Goal: Task Accomplishment & Management: Complete application form

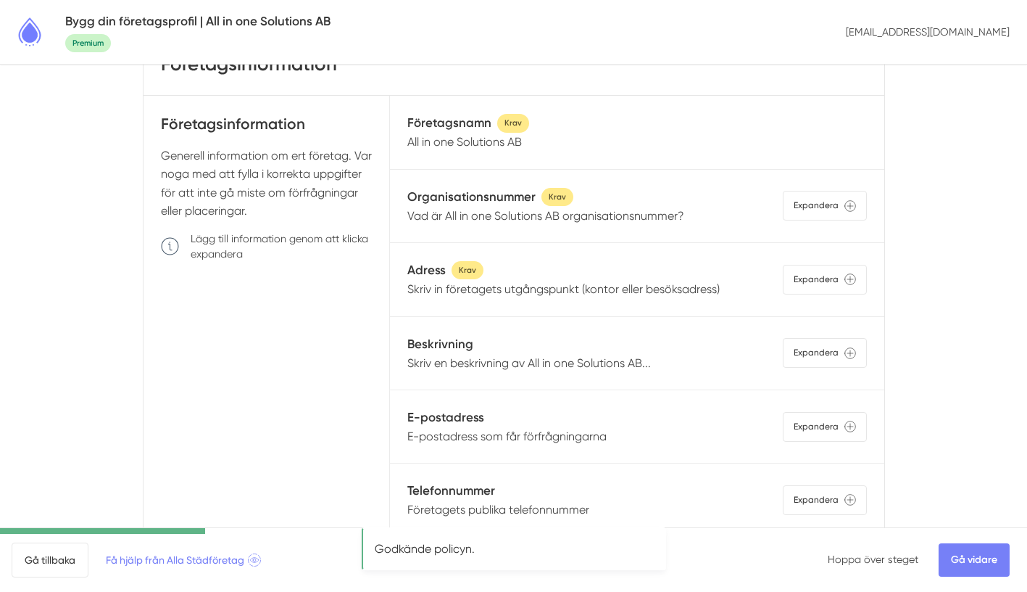
scroll to position [74, 0]
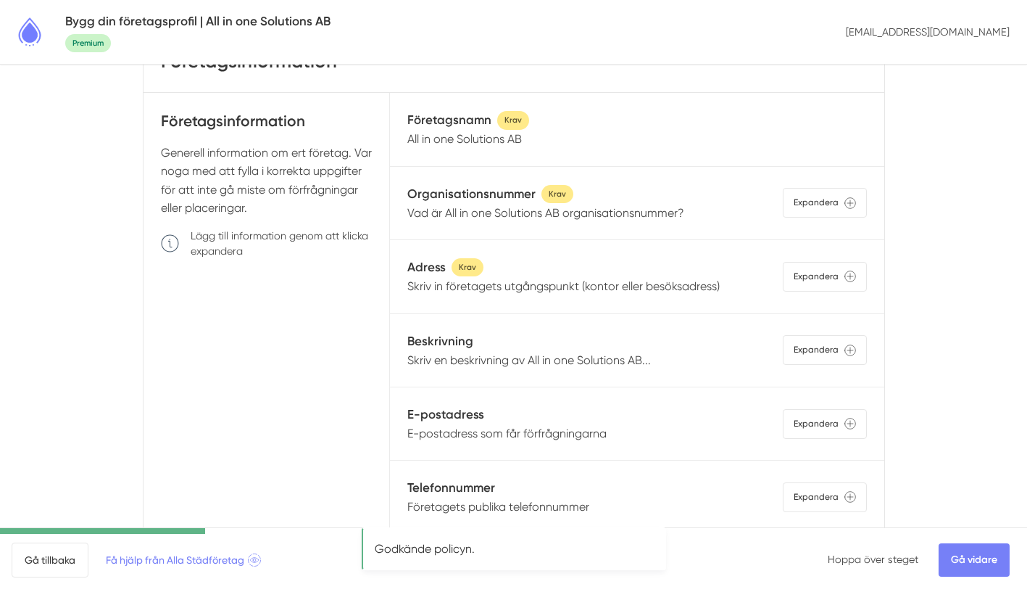
click at [660, 202] on div "Organisationsnummer Krav" at bounding box center [545, 194] width 277 height 20
click at [649, 215] on p "Vad är All in one Solutions AB organisationsnummer?" at bounding box center [545, 213] width 277 height 18
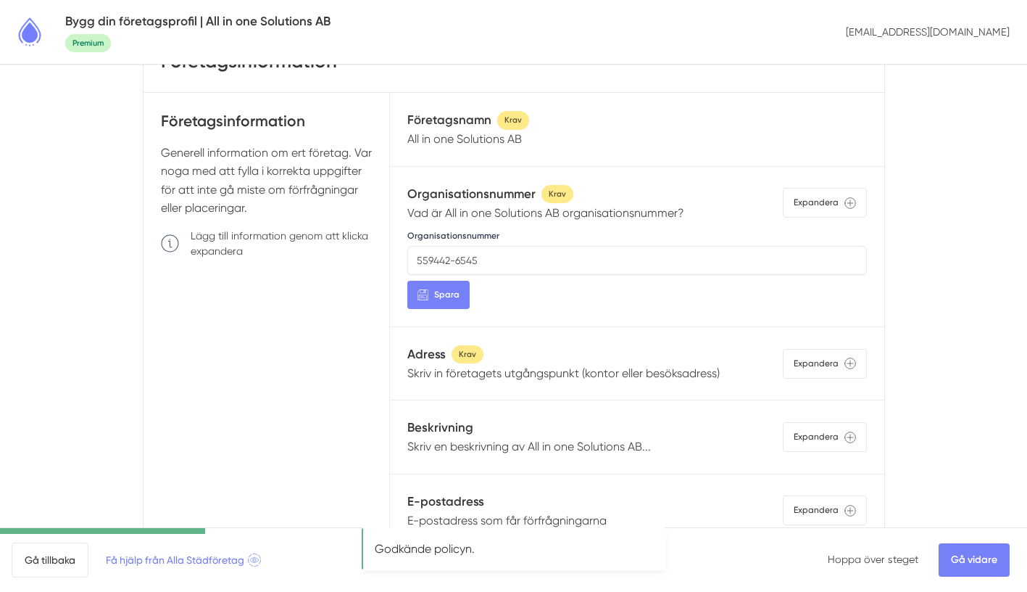
click at [649, 215] on p "Vad är All in one Solutions AB organisationsnummer?" at bounding box center [545, 213] width 277 height 18
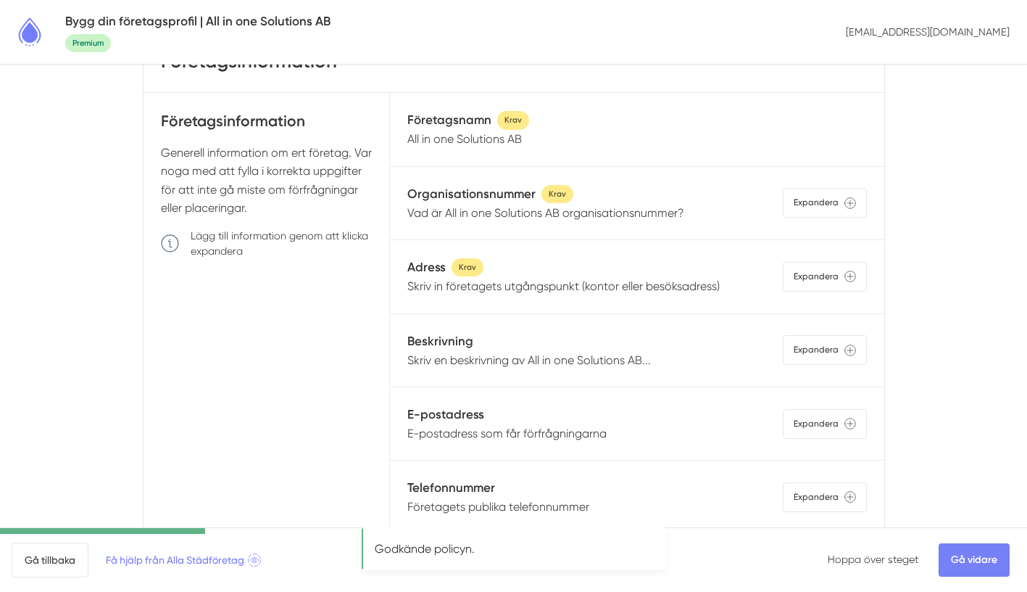
click at [624, 287] on p "Skriv in företagets utgångspunkt (kontor eller besöksadress)" at bounding box center [563, 286] width 312 height 18
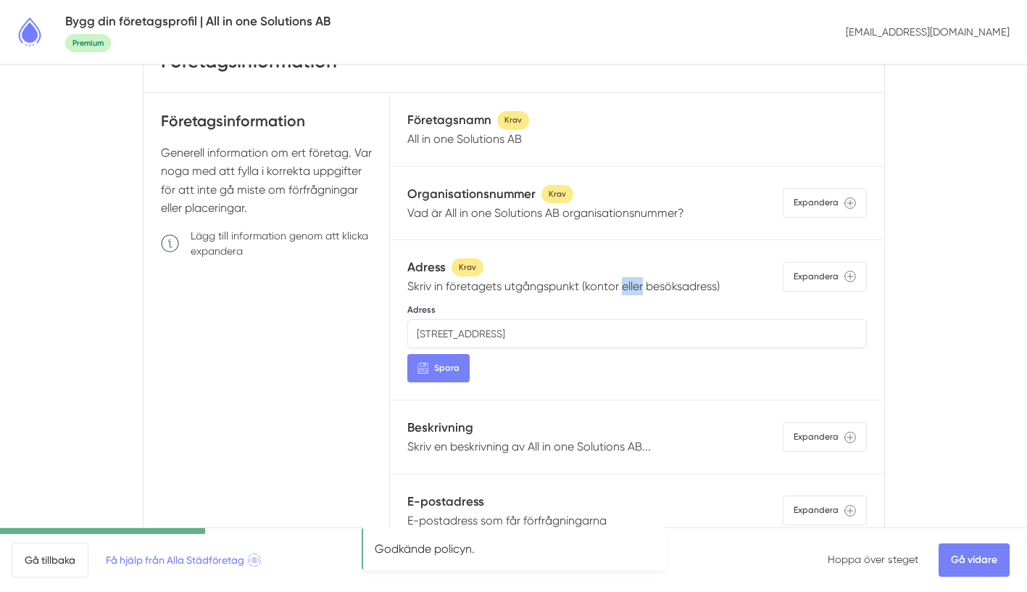
click at [624, 287] on p "Skriv in företagets utgångspunkt (kontor eller besöksadress)" at bounding box center [563, 286] width 312 height 18
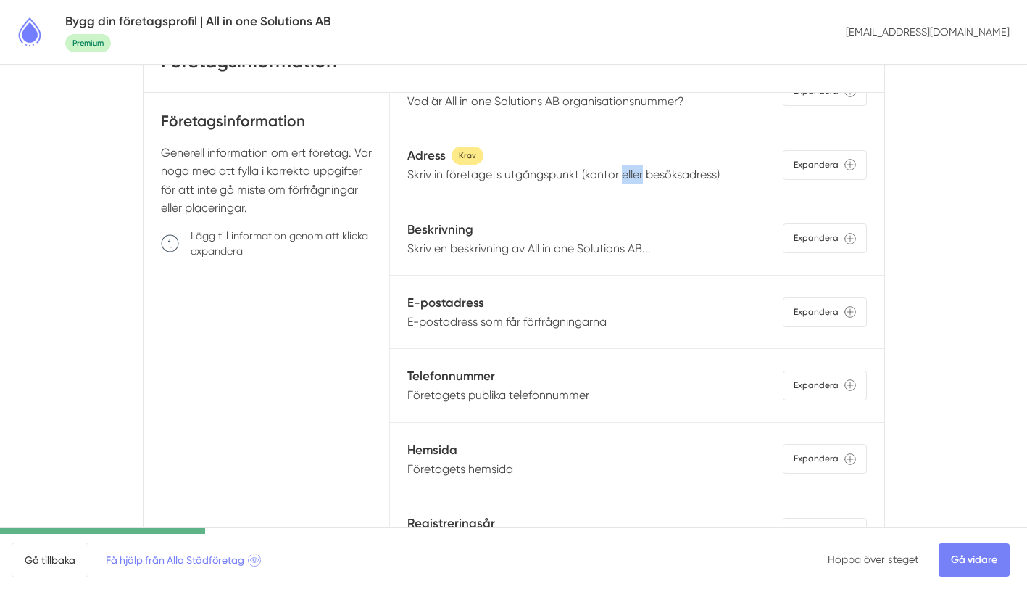
scroll to position [122, 0]
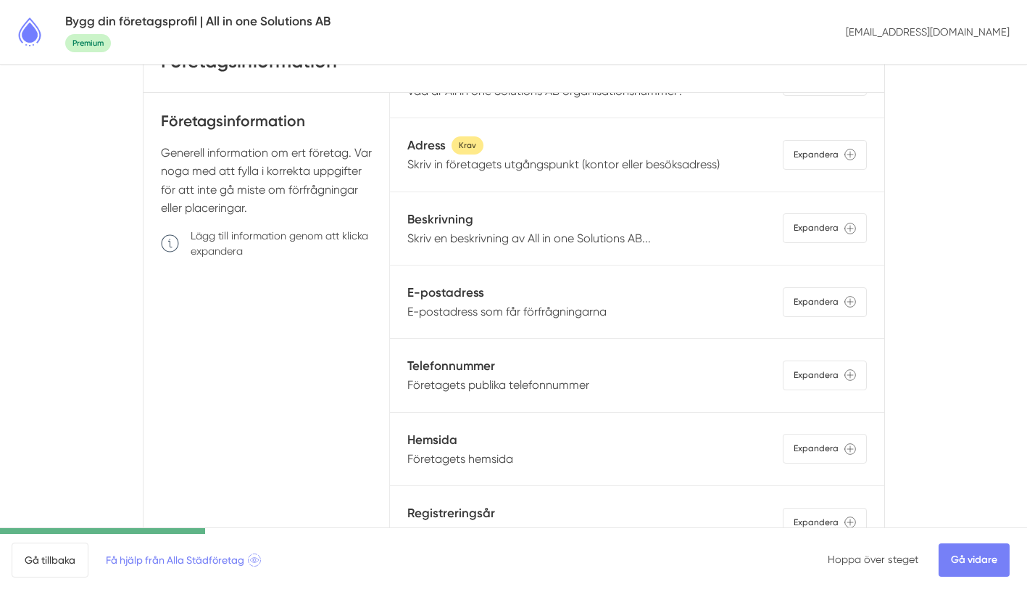
click at [598, 238] on p "Skriv en beskrivning av All in one Solutions AB..." at bounding box center [529, 238] width 244 height 18
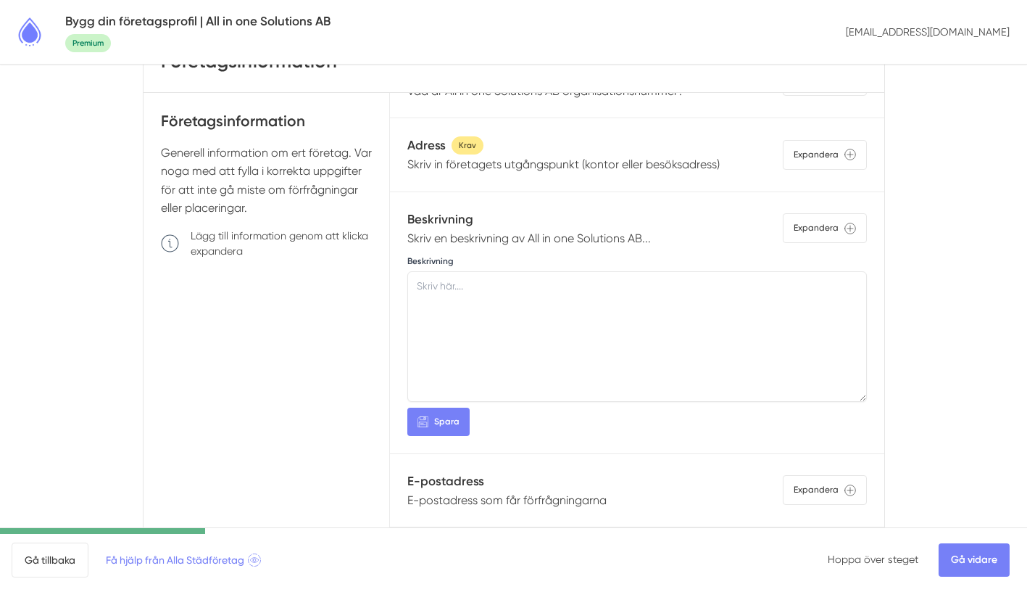
click at [598, 238] on p "Skriv en beskrivning av All in one Solutions AB..." at bounding box center [529, 238] width 244 height 18
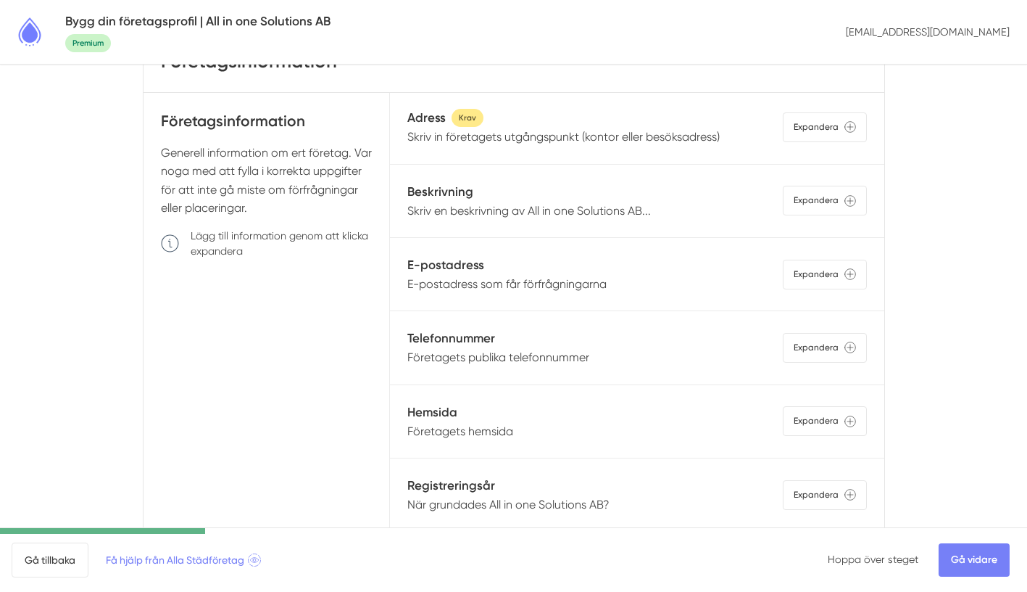
scroll to position [152, 0]
click at [574, 283] on p "E-postadress som får förfrågningarna" at bounding box center [506, 282] width 199 height 18
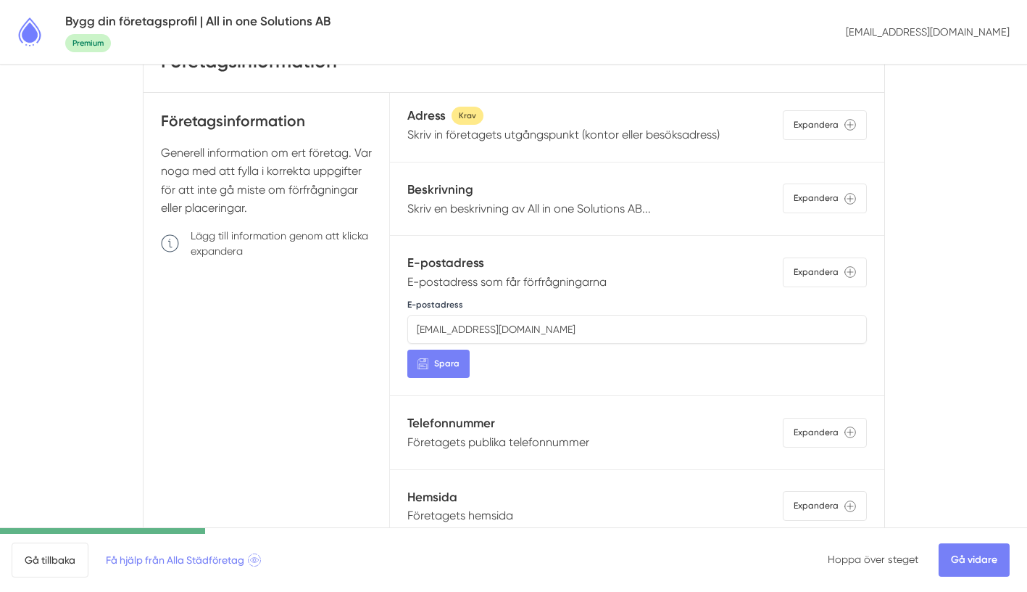
click at [574, 283] on p "E-postadress som får förfrågningarna" at bounding box center [506, 282] width 199 height 18
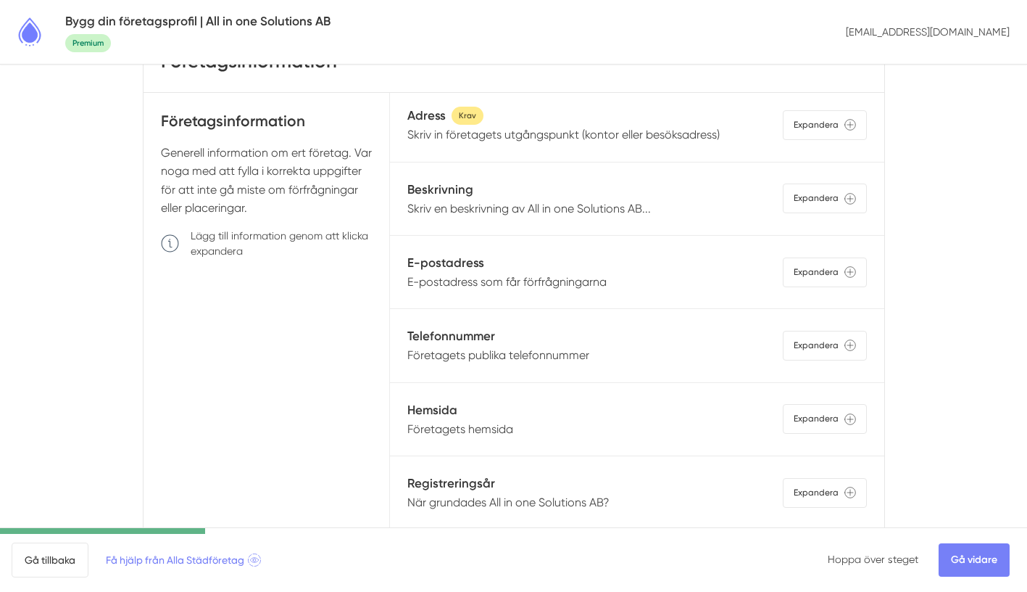
click at [539, 363] on p "Företagets publika telefonnummer" at bounding box center [498, 355] width 182 height 18
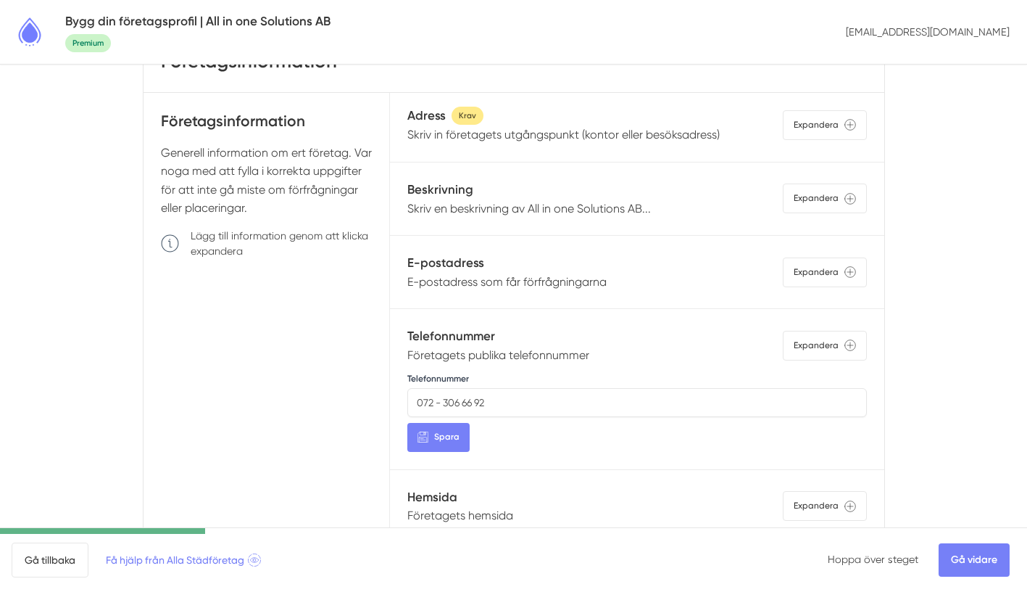
click at [539, 360] on p "Företagets publika telefonnummer" at bounding box center [498, 355] width 182 height 18
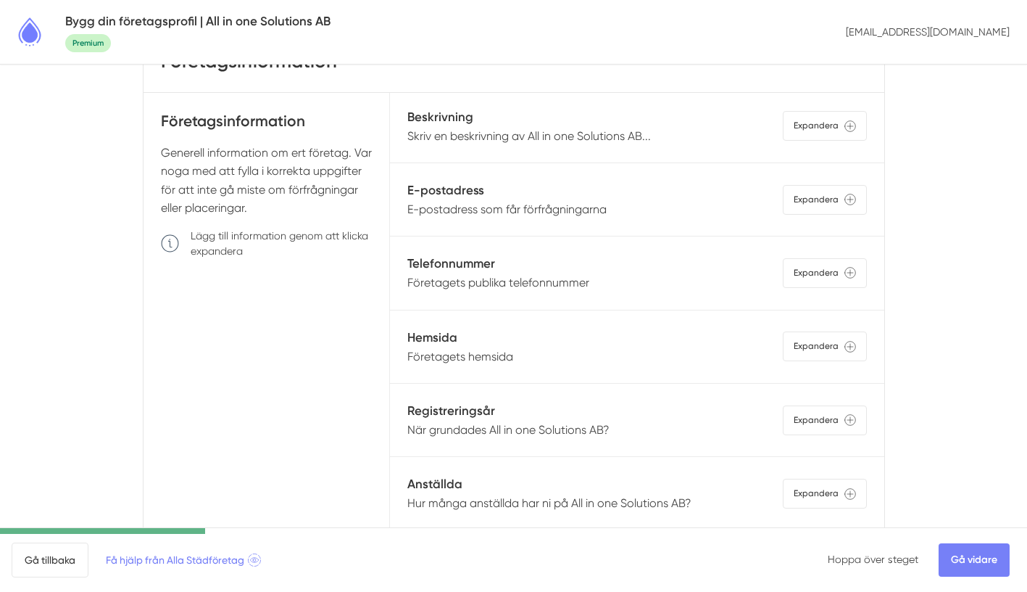
scroll to position [246, 0]
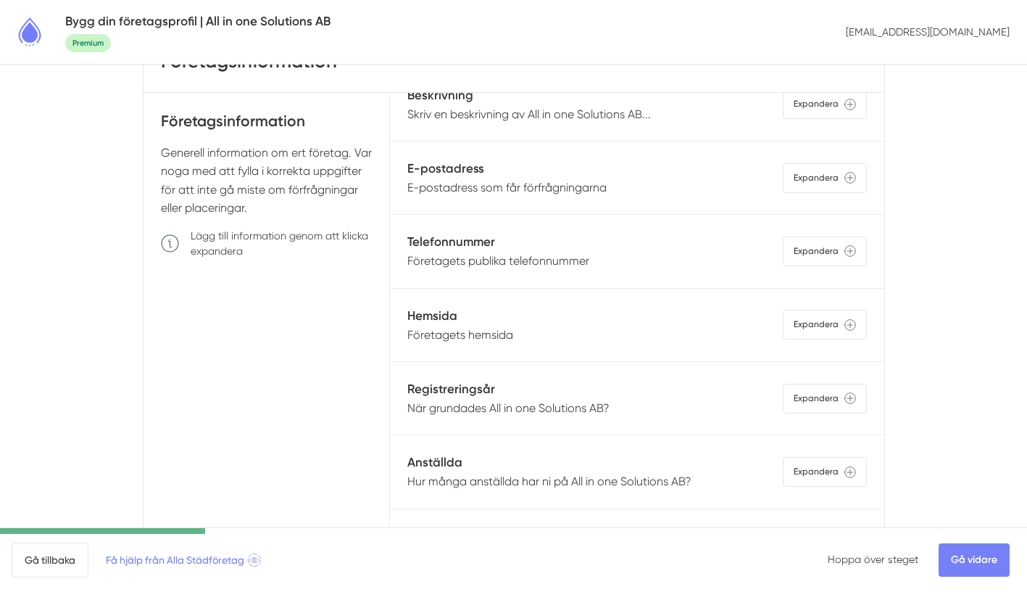
click at [487, 324] on h5 "Hemsida" at bounding box center [460, 316] width 106 height 20
click at [490, 339] on p "Företagets hemsida" at bounding box center [460, 335] width 106 height 18
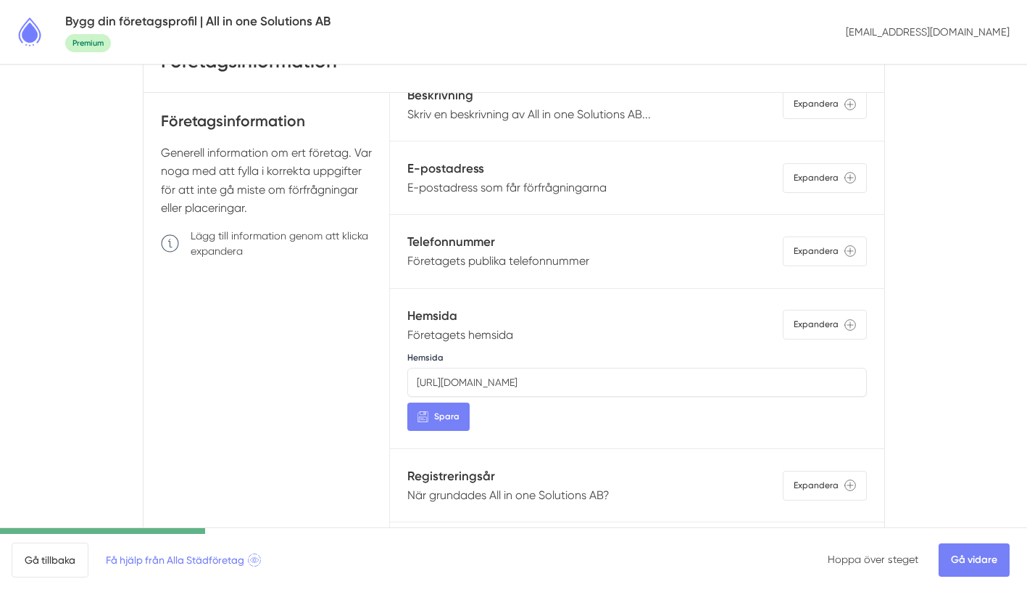
click at [490, 339] on p "Företagets hemsida" at bounding box center [460, 335] width 106 height 18
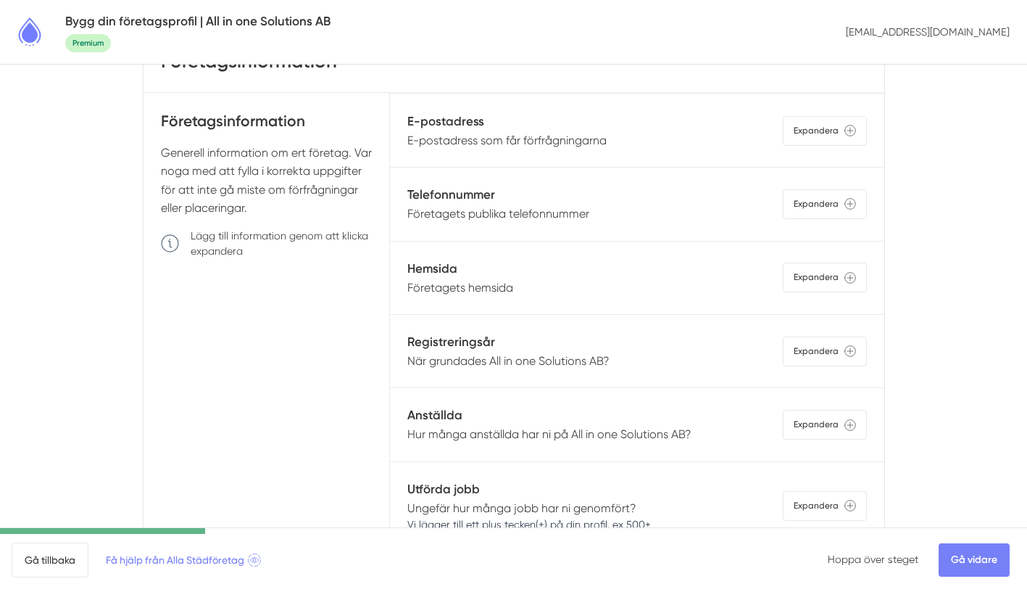
scroll to position [294, 0]
click at [532, 364] on p "När grundades All in one Solutions AB?" at bounding box center [508, 359] width 202 height 18
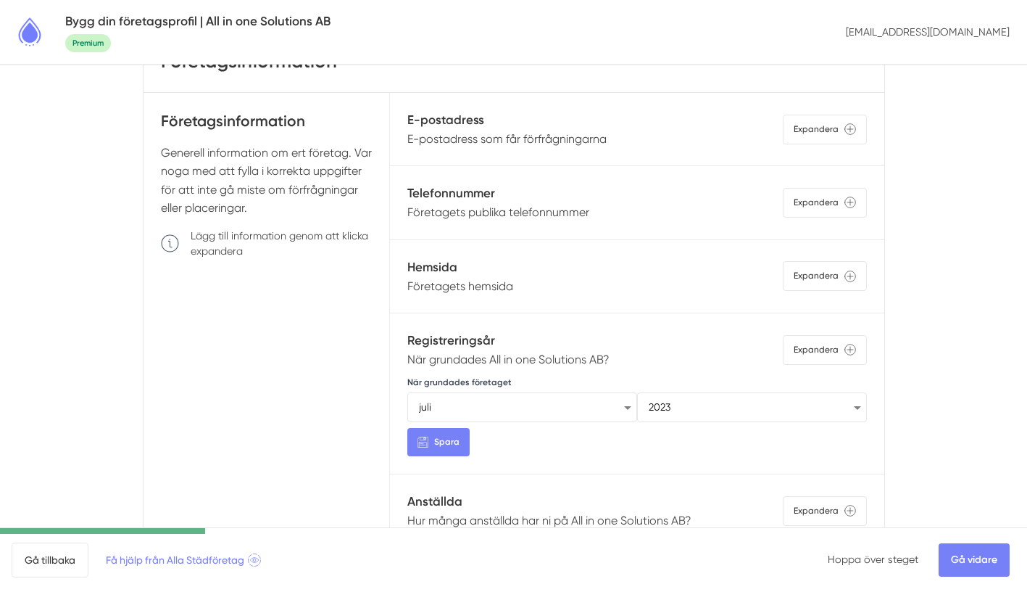
click at [532, 364] on p "När grundades All in one Solutions AB?" at bounding box center [508, 359] width 202 height 18
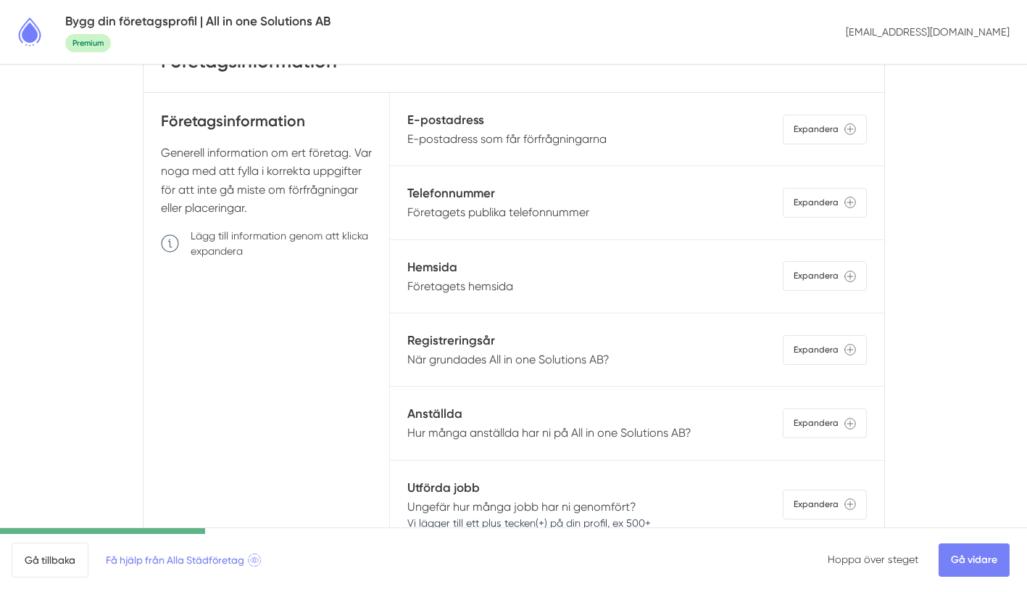
scroll to position [299, 0]
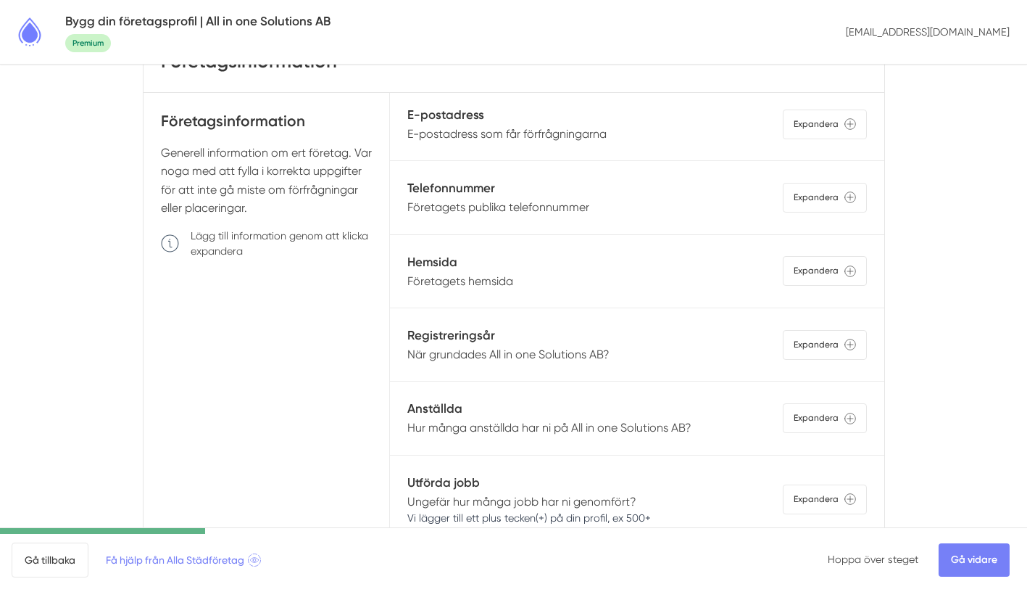
click at [515, 428] on p "Hur många anställda har ni på All in one Solutions AB?" at bounding box center [549, 427] width 284 height 18
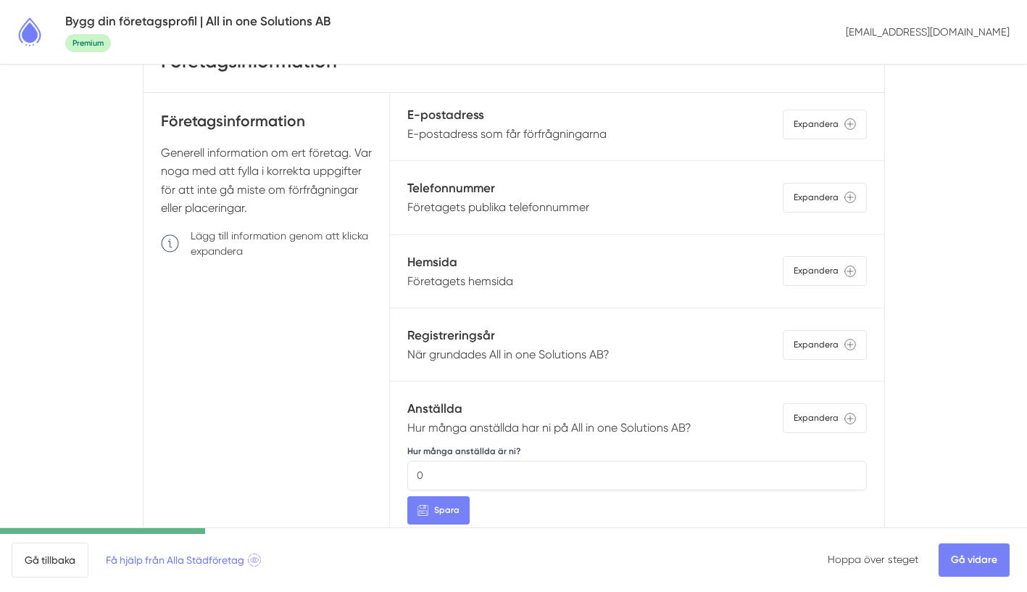
click at [515, 428] on p "Hur många anställda har ni på All in one Solutions AB?" at bounding box center [549, 427] width 284 height 18
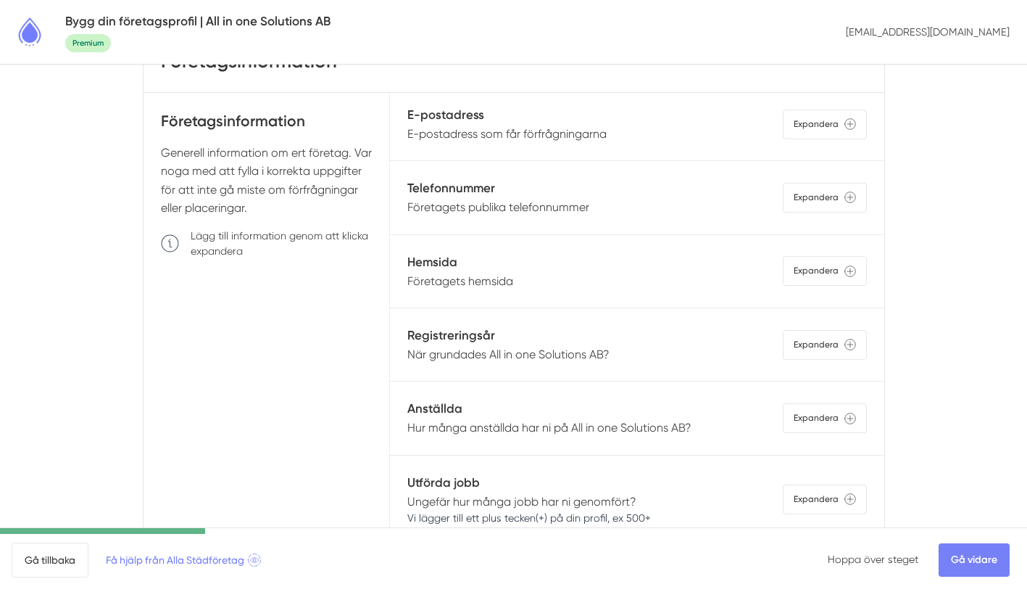
scroll to position [130, 0]
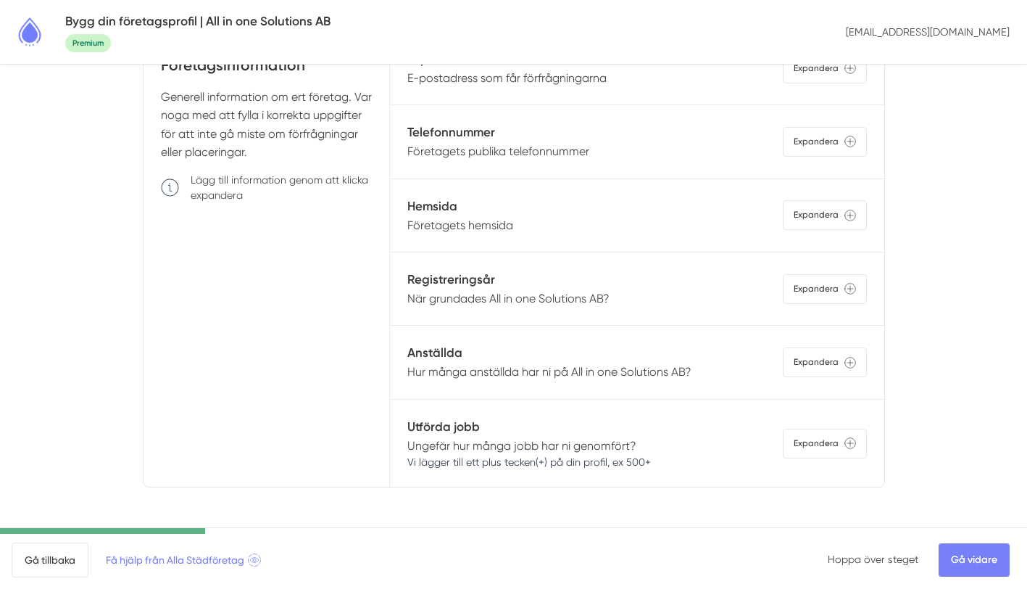
click at [525, 450] on p "Ungefär hur många jobb har ni genomfört? Vi lägger till ett plus tecken(+) på d…" at bounding box center [529, 452] width 244 height 33
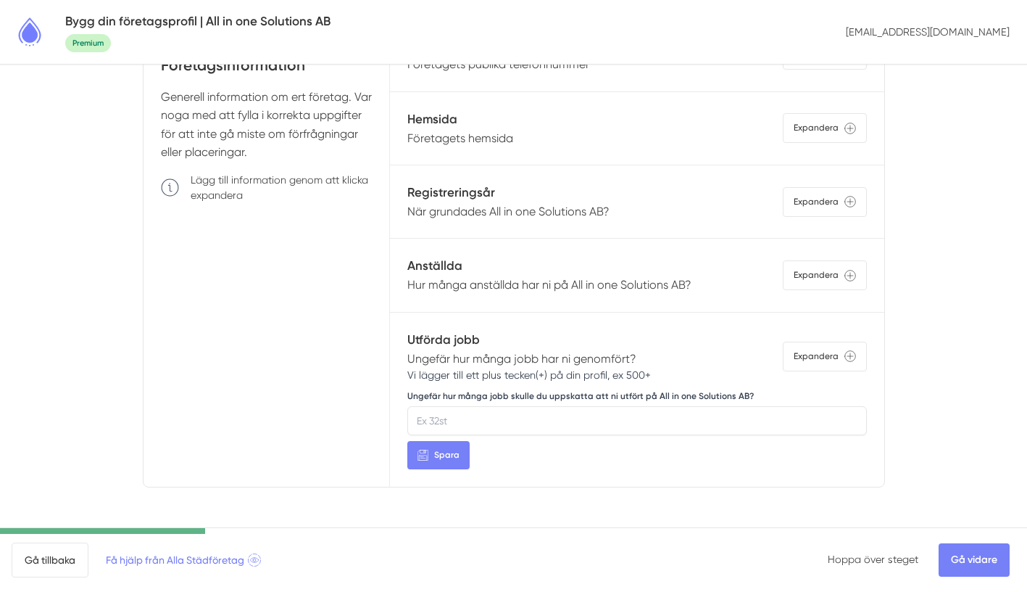
click at [550, 359] on p "Ungefär hur många jobb har ni genomfört? Vi lägger till ett plus tecken(+) på d…" at bounding box center [529, 365] width 244 height 33
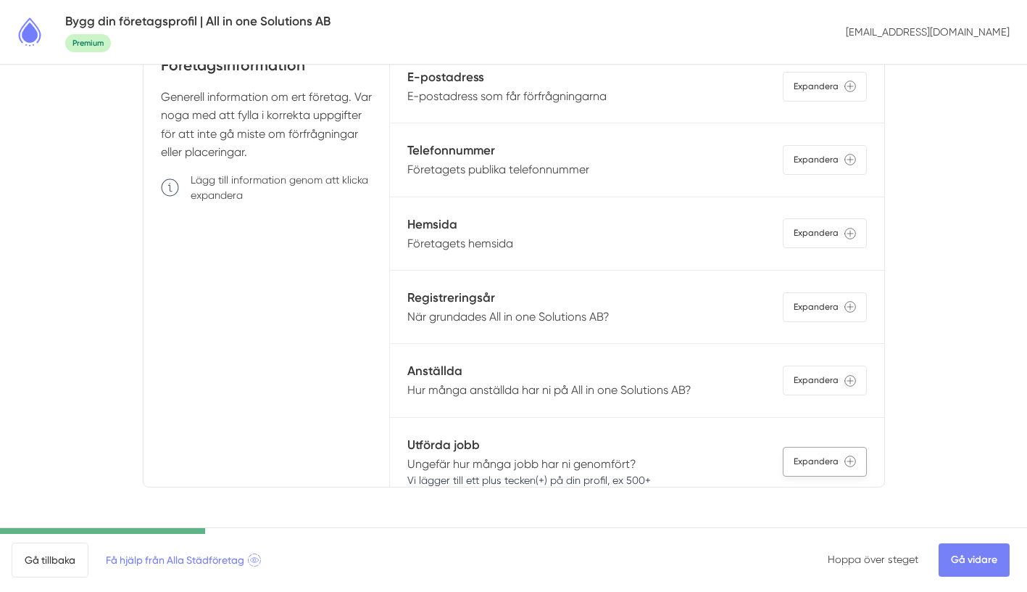
scroll to position [299, 0]
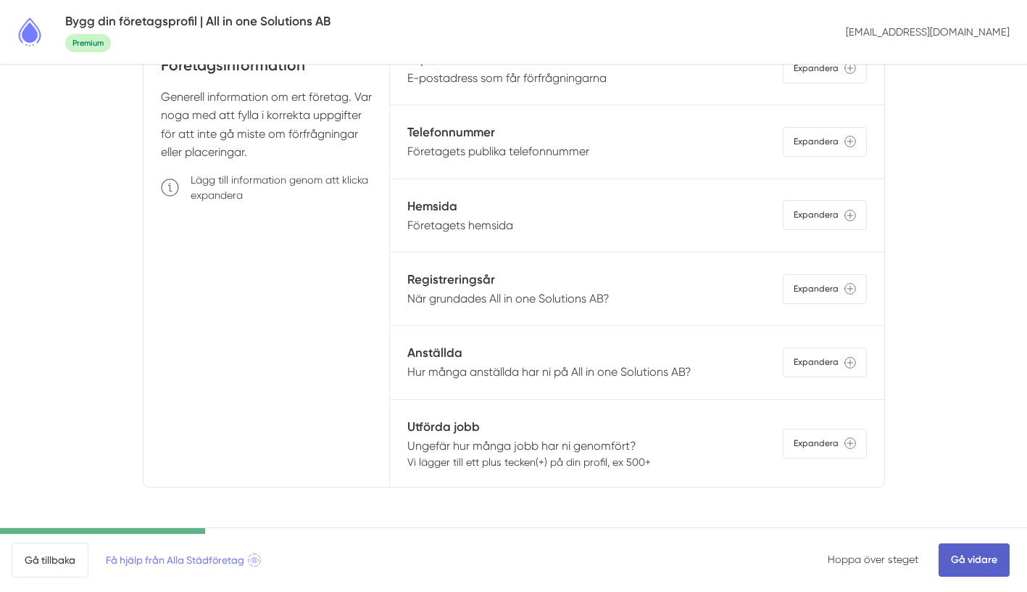
click at [957, 565] on link "Gå vidare" at bounding box center [974, 559] width 71 height 33
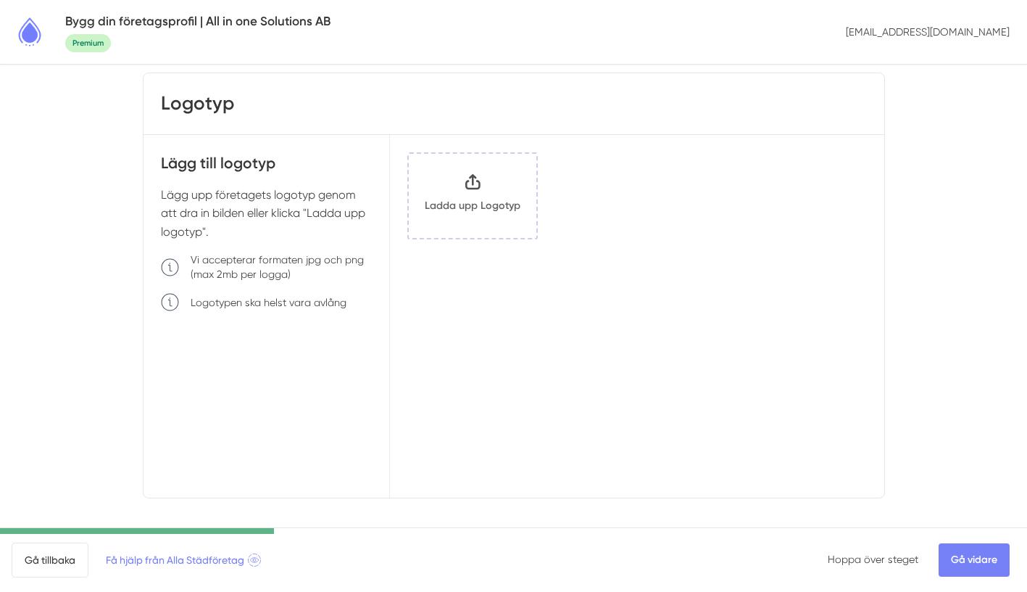
scroll to position [43, 0]
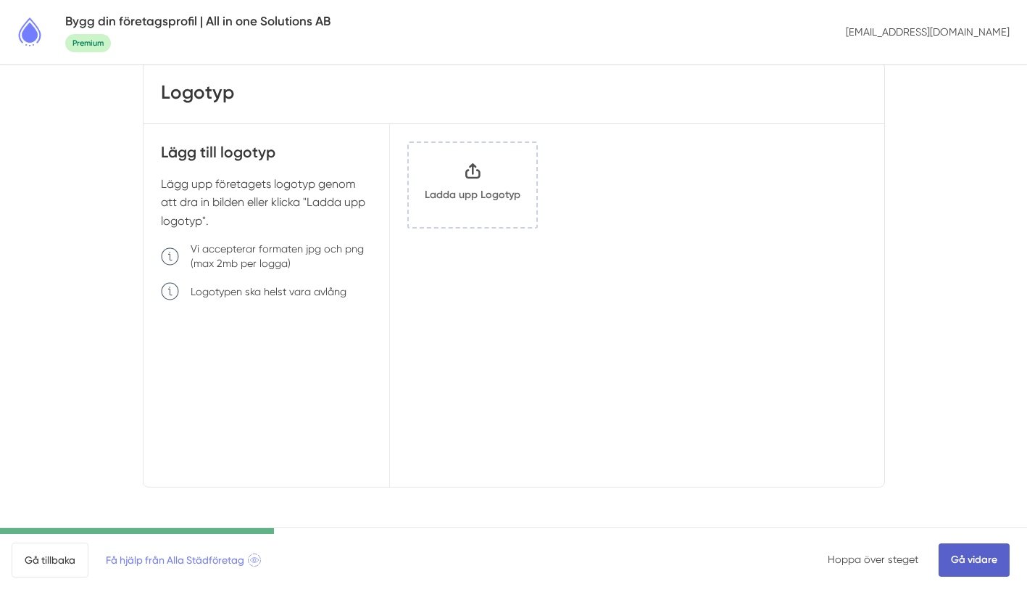
click at [959, 567] on link "Gå vidare" at bounding box center [974, 559] width 71 height 33
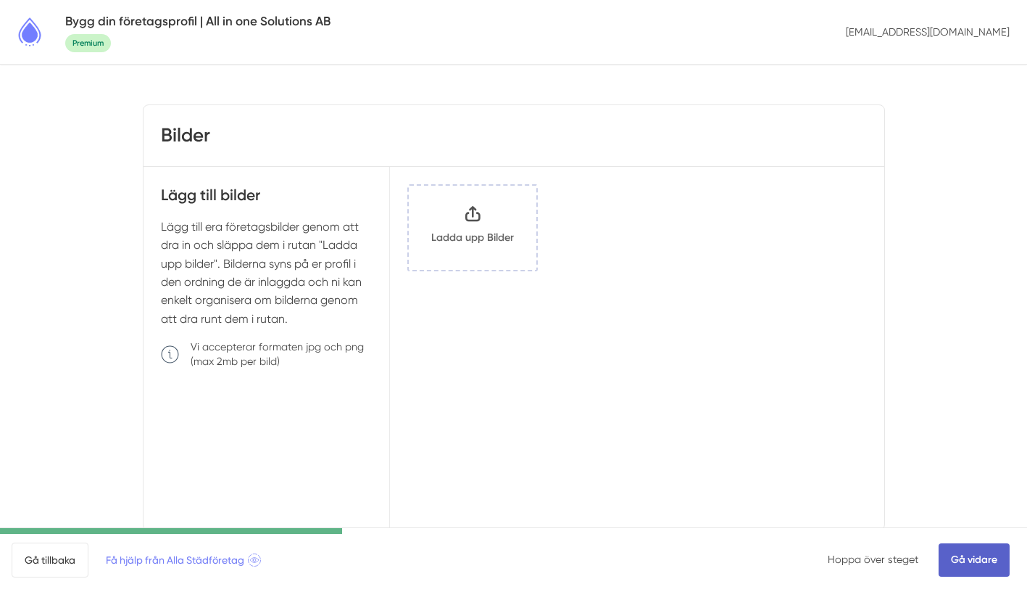
click at [972, 558] on link "Gå vidare" at bounding box center [974, 559] width 71 height 33
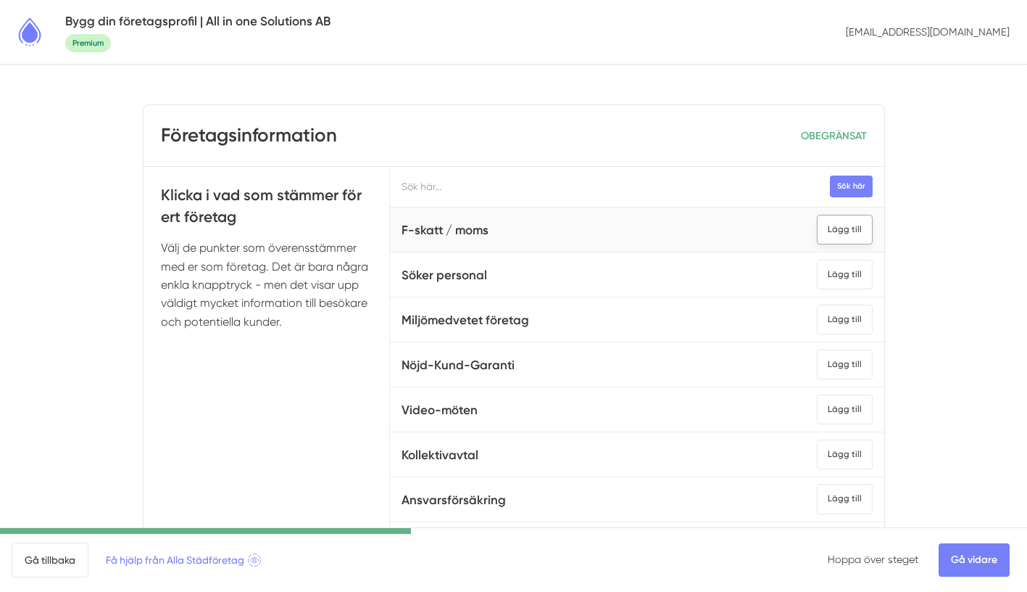
click at [833, 230] on div "Lägg till" at bounding box center [845, 230] width 56 height 30
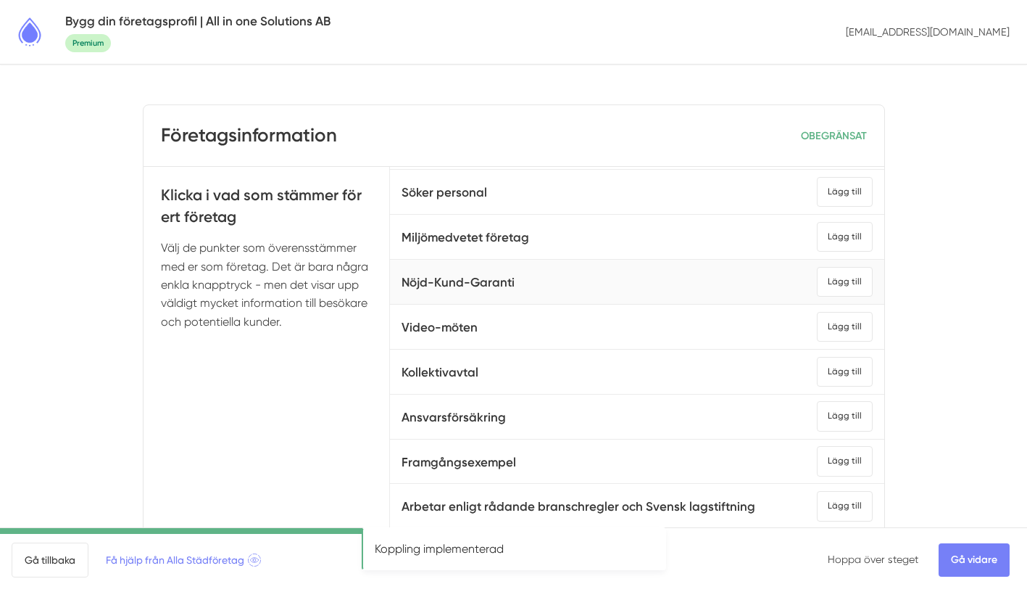
scroll to position [84, 0]
click at [857, 280] on div "Lägg till" at bounding box center [845, 280] width 56 height 30
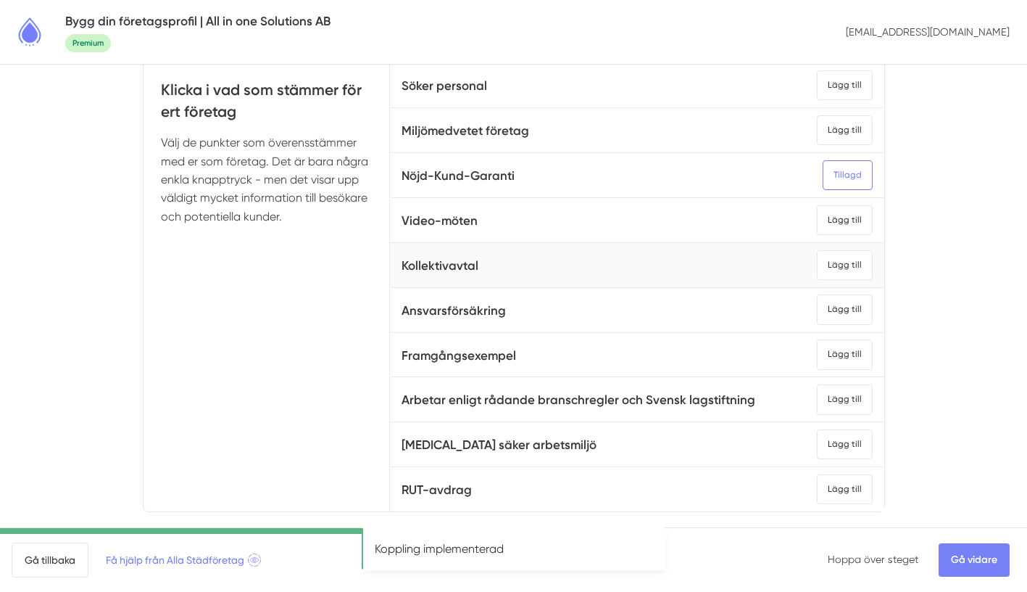
scroll to position [123, 0]
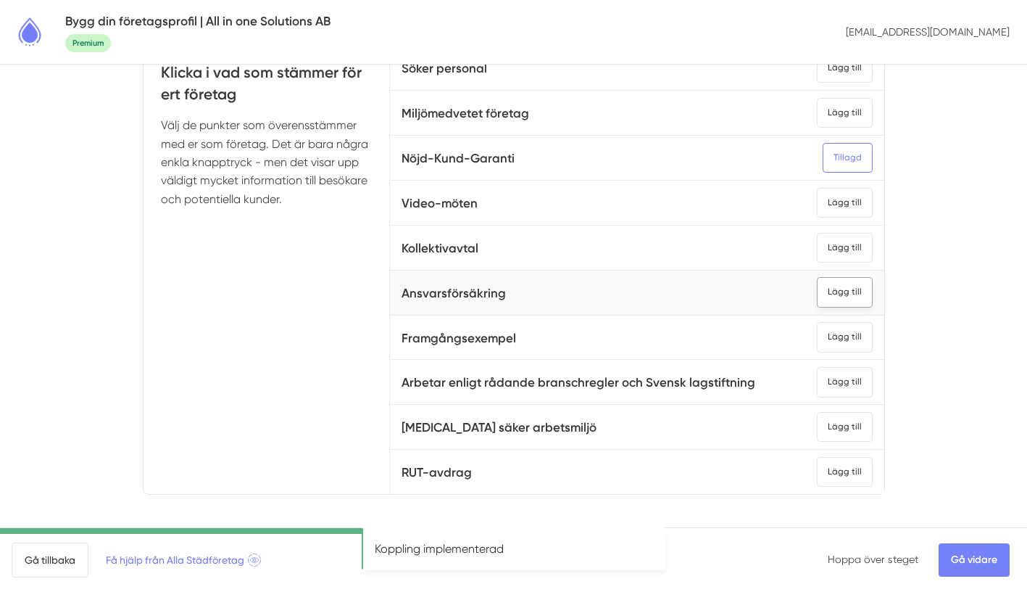
click at [841, 286] on div "Lägg till" at bounding box center [845, 292] width 56 height 30
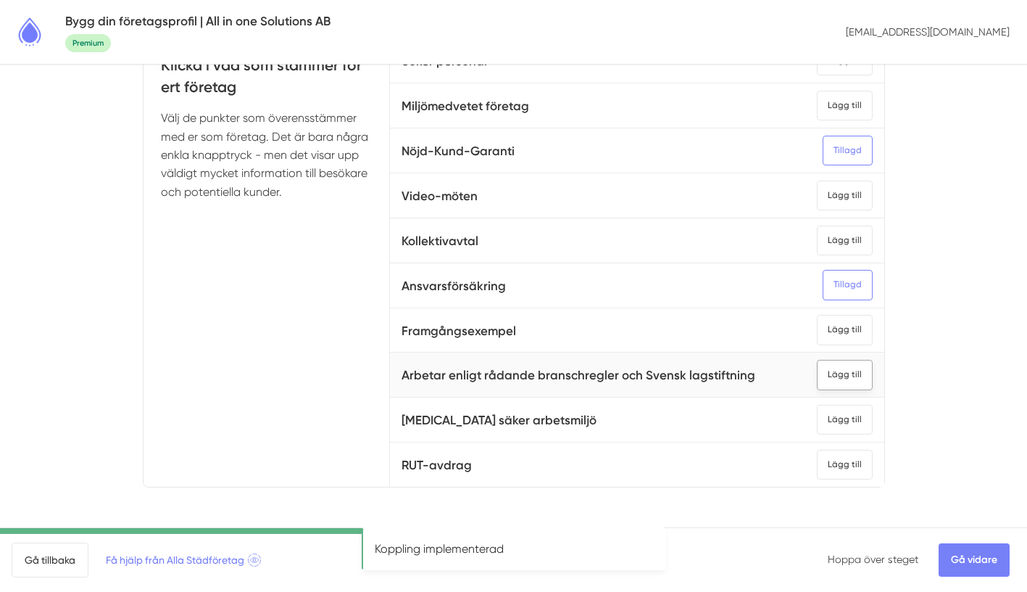
click at [833, 376] on div "Lägg till" at bounding box center [845, 375] width 56 height 30
click at [957, 565] on link "Gå vidare" at bounding box center [974, 559] width 71 height 33
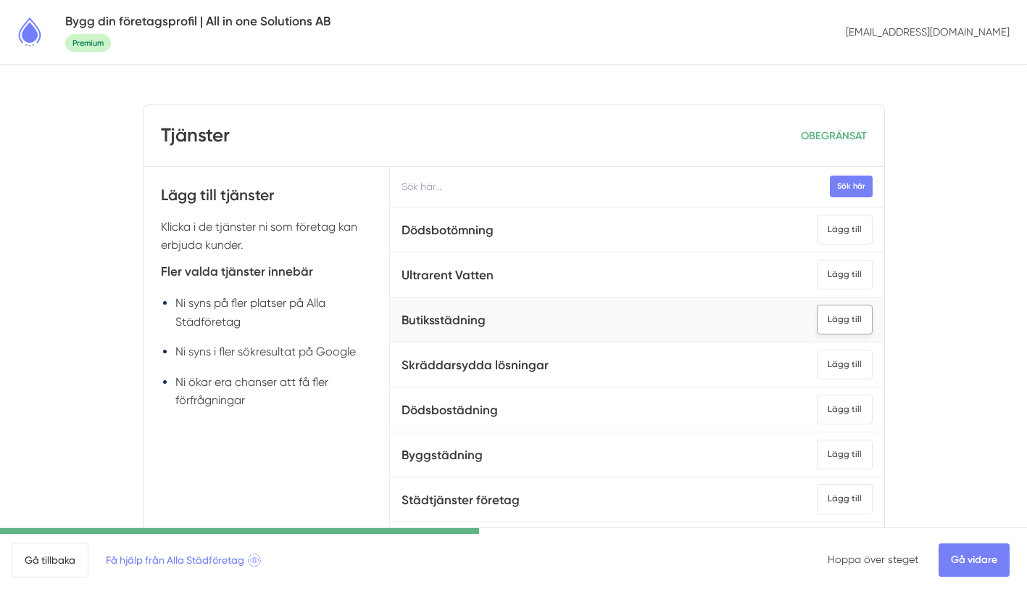
click at [841, 323] on div "Lägg till" at bounding box center [845, 320] width 56 height 30
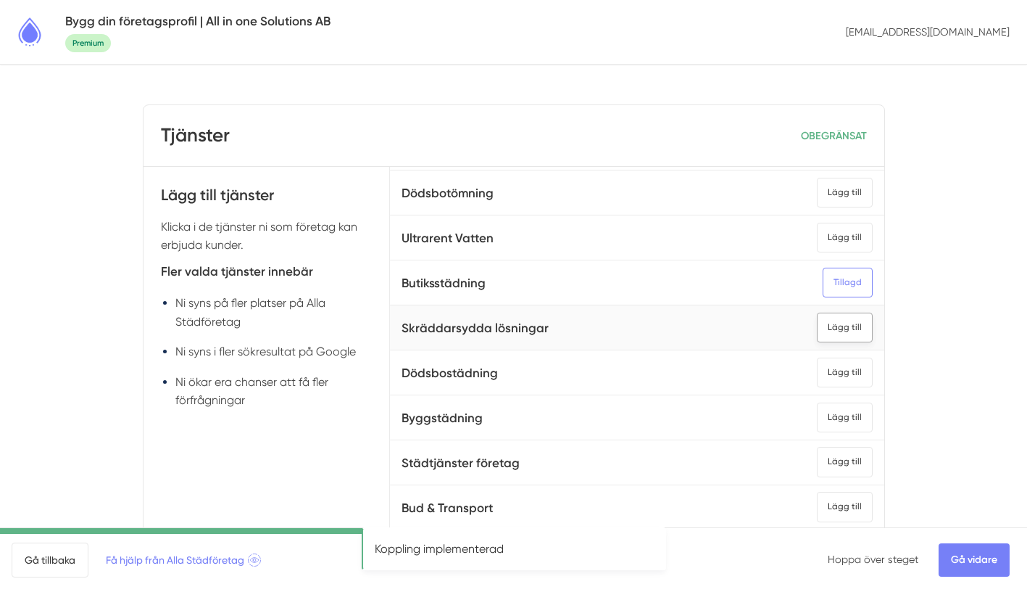
click at [852, 327] on div "Lägg till" at bounding box center [845, 327] width 56 height 30
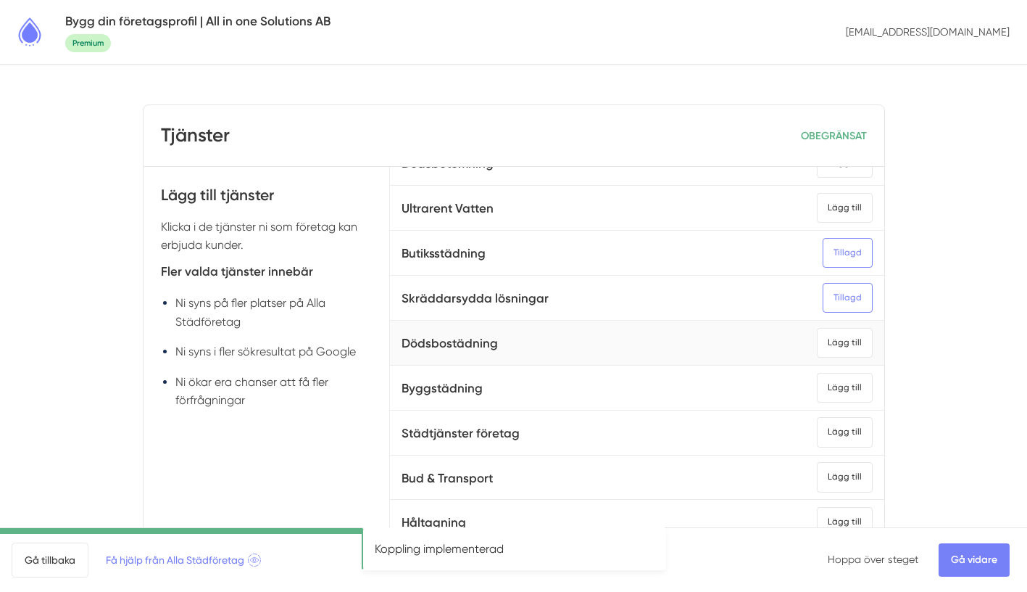
scroll to position [78, 0]
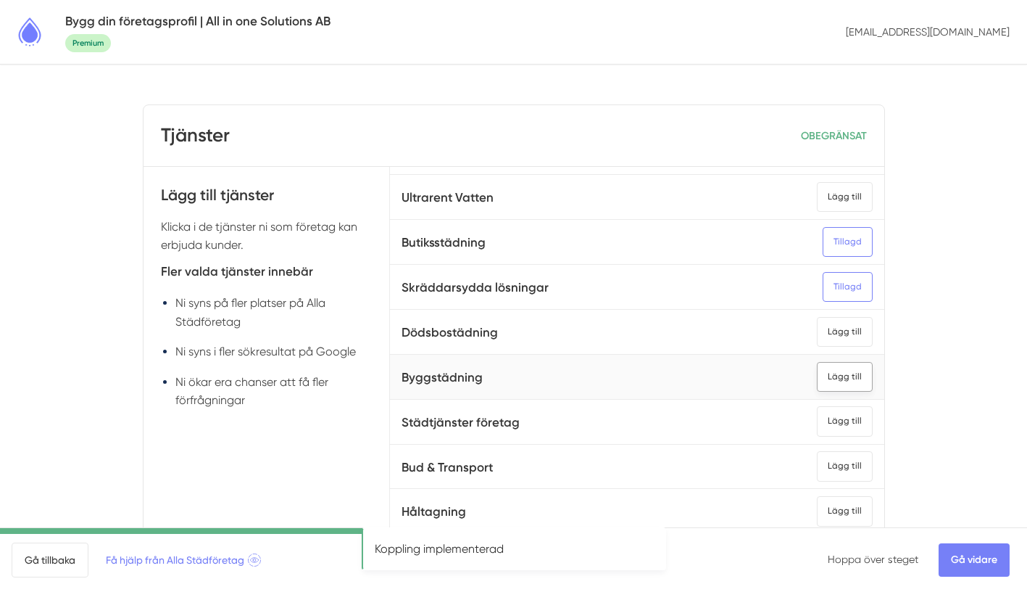
click at [849, 371] on div "Lägg till" at bounding box center [845, 377] width 56 height 30
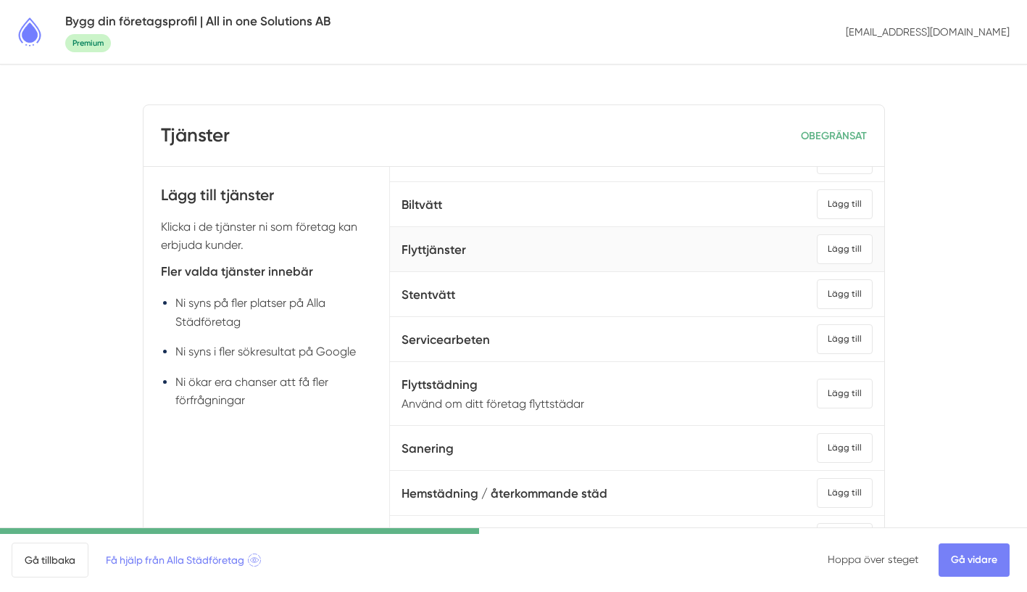
scroll to position [528, 0]
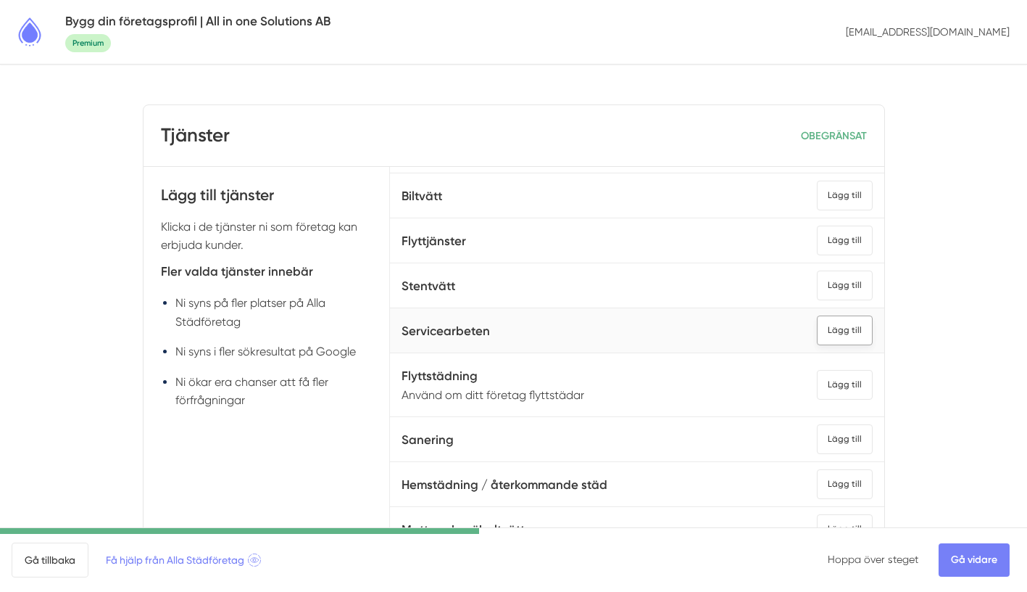
click at [845, 335] on div "Lägg till" at bounding box center [845, 330] width 56 height 30
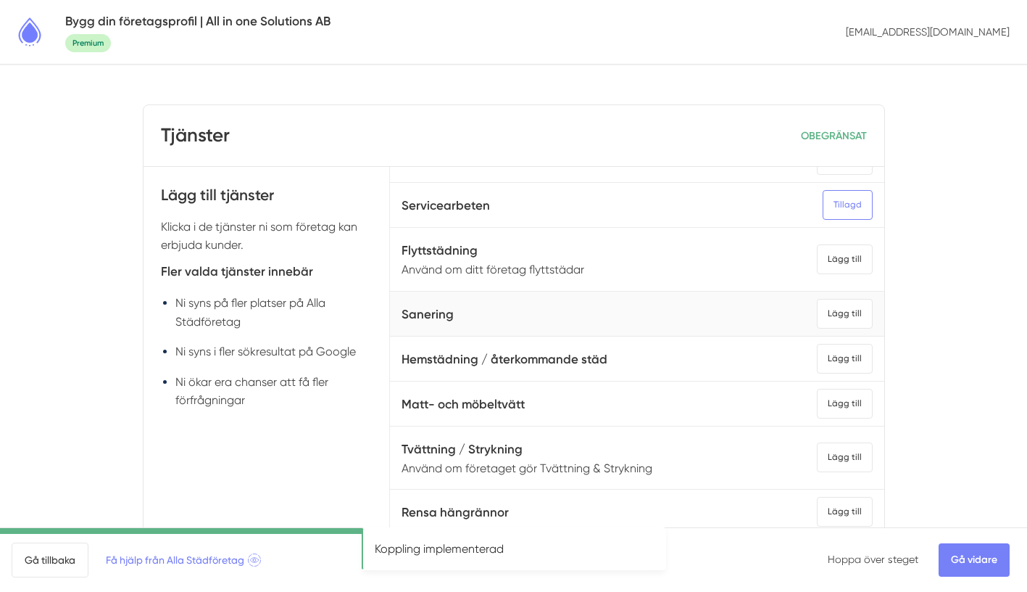
scroll to position [656, 0]
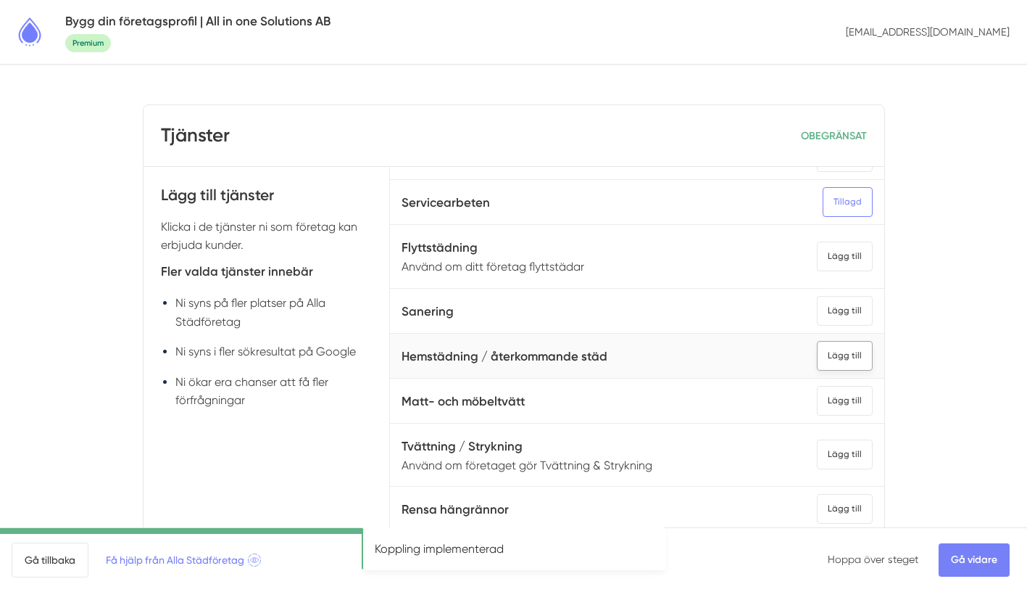
click at [845, 358] on div "Lägg till" at bounding box center [845, 356] width 56 height 30
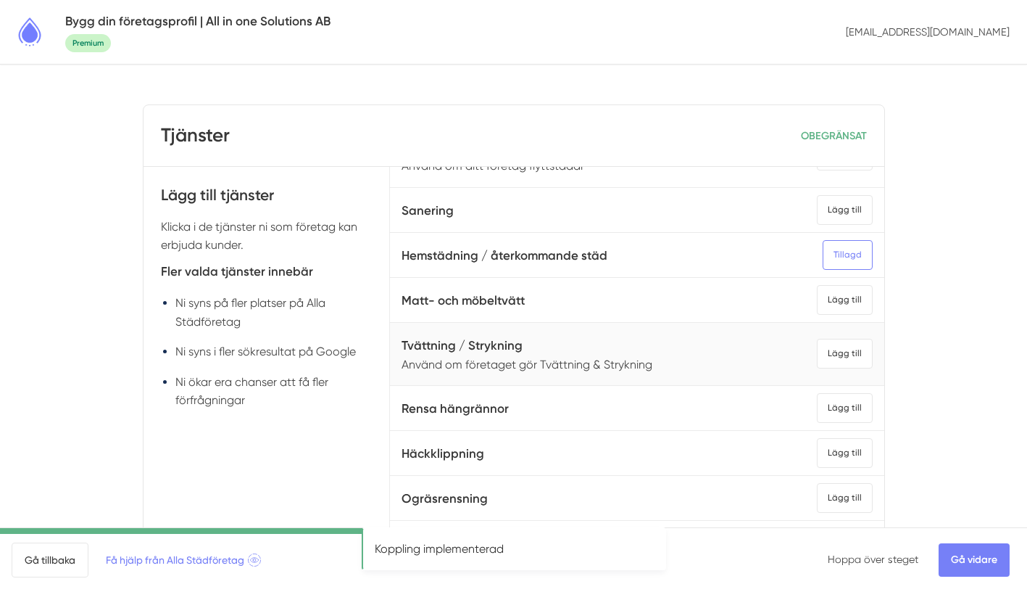
scroll to position [758, 0]
click at [843, 356] on div "Lägg till" at bounding box center [845, 352] width 56 height 30
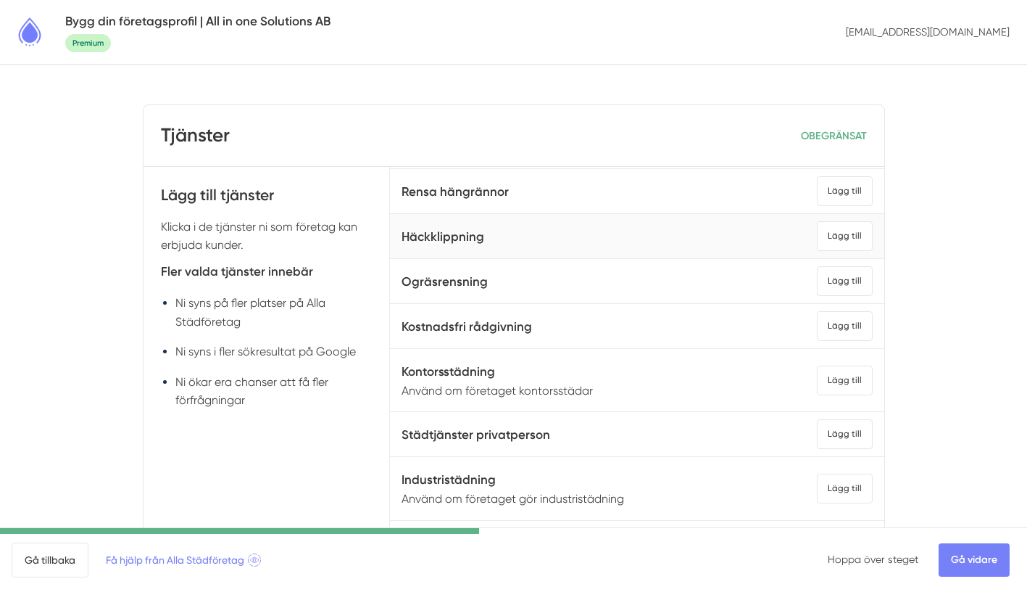
scroll to position [974, 0]
click at [844, 383] on div "Lägg till" at bounding box center [845, 380] width 56 height 30
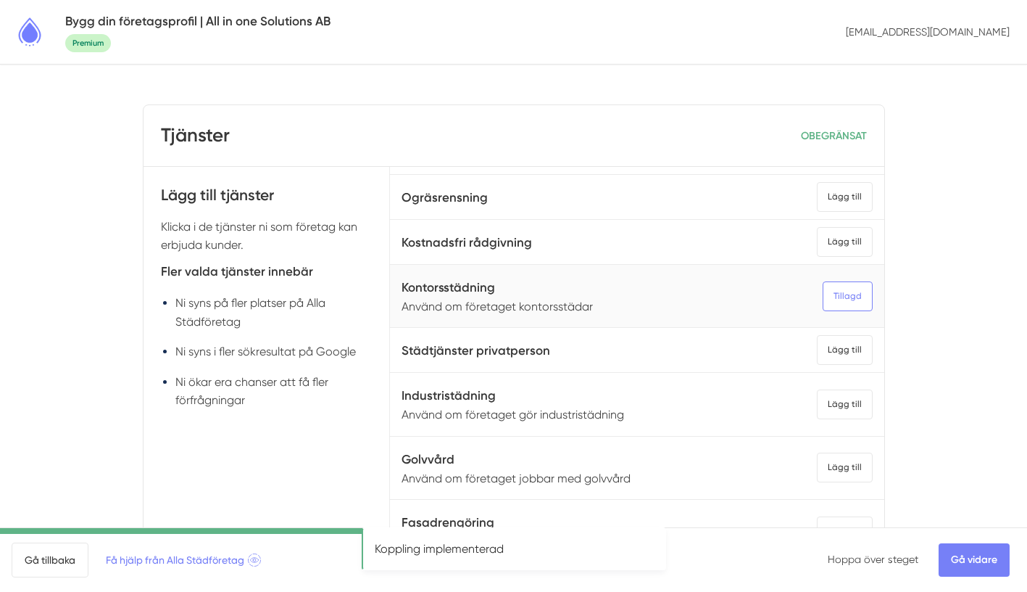
scroll to position [1064, 0]
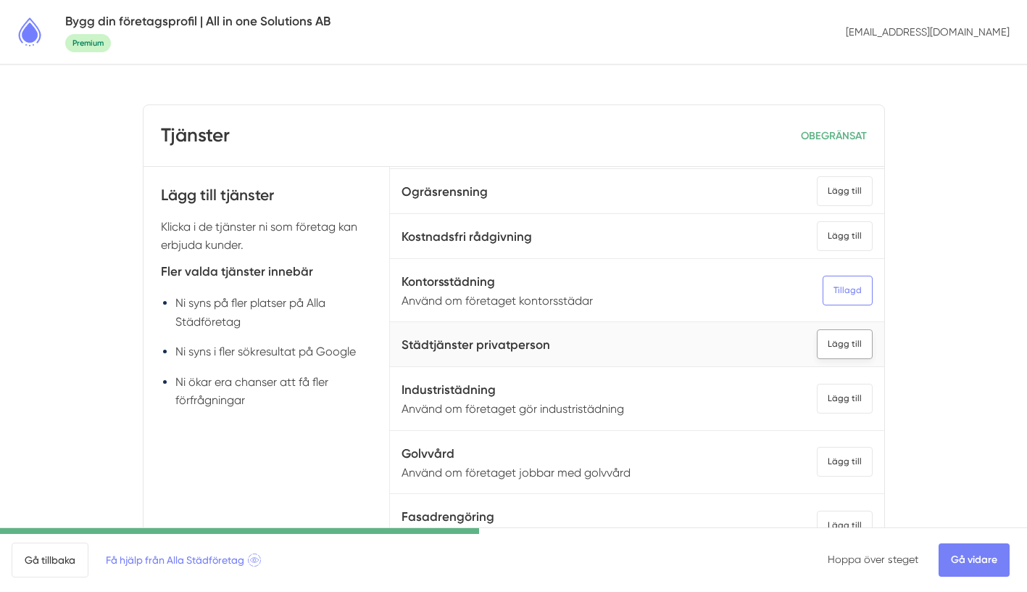
click at [835, 348] on div "Lägg till" at bounding box center [845, 344] width 56 height 30
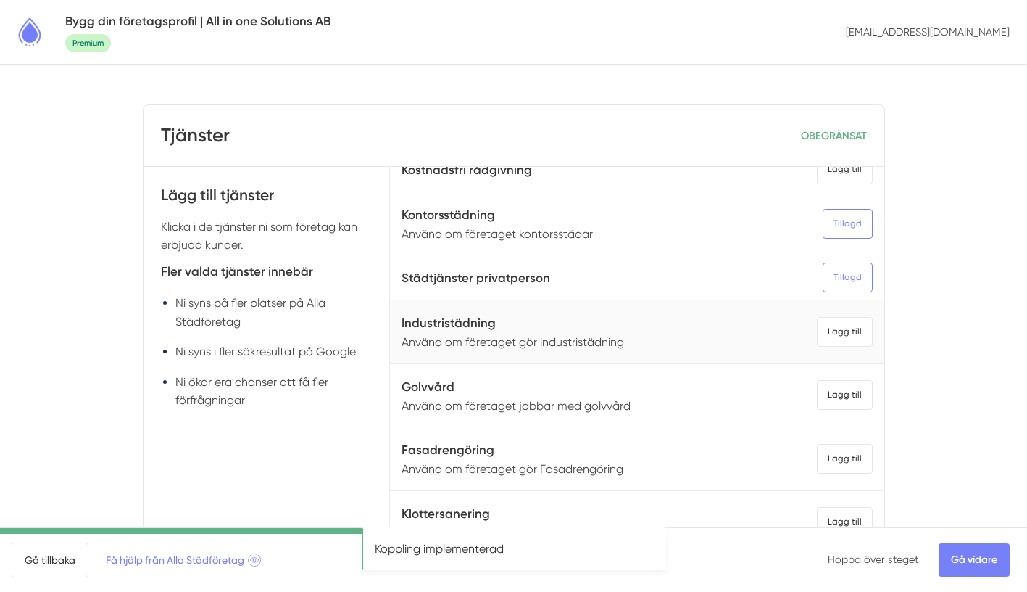
scroll to position [1131, 0]
click at [829, 335] on div "Lägg till" at bounding box center [845, 331] width 56 height 30
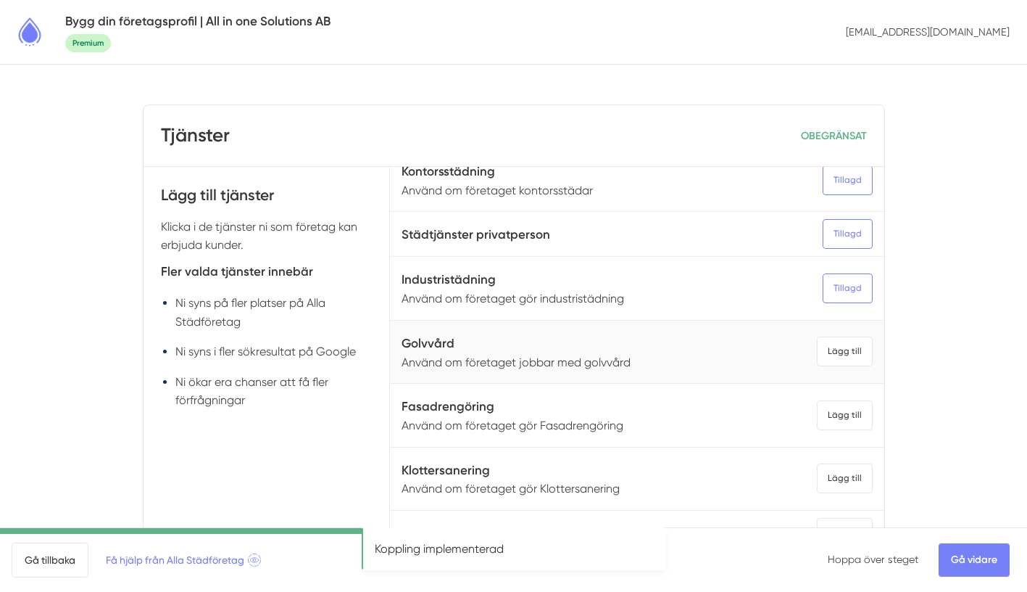
scroll to position [1189, 0]
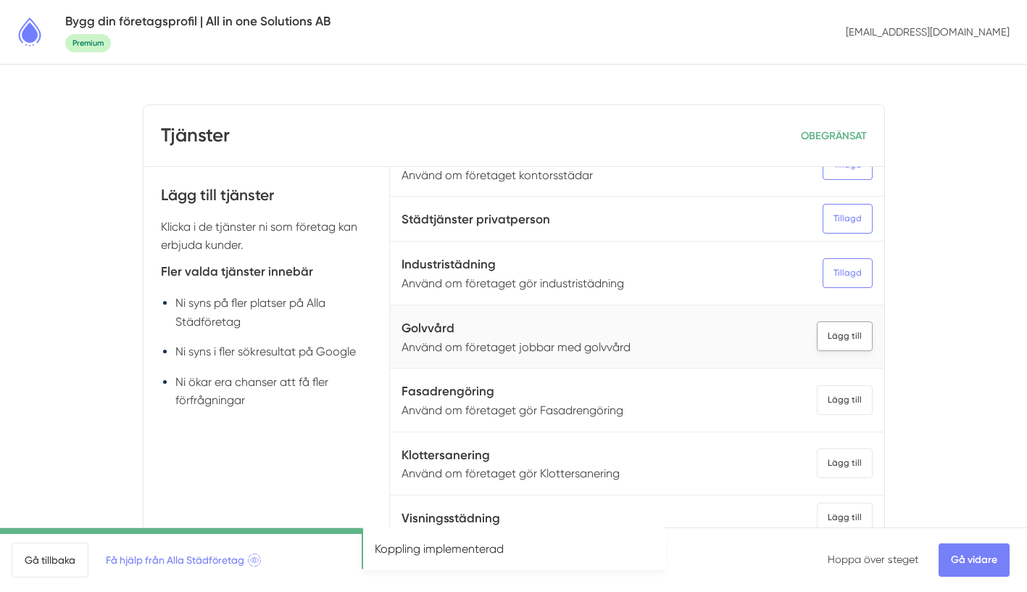
click at [847, 329] on div "Lägg till" at bounding box center [845, 336] width 56 height 30
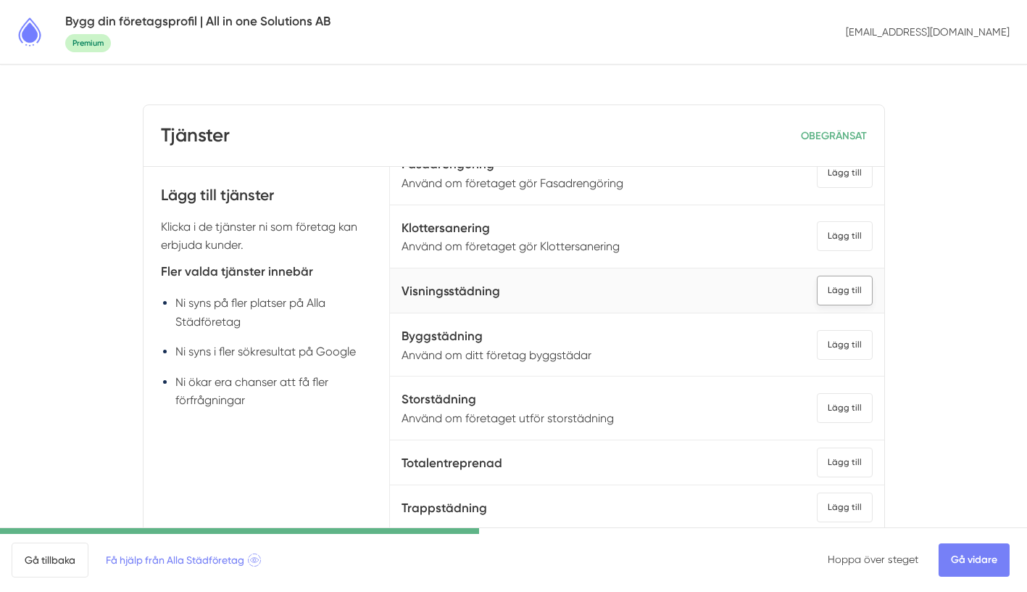
scroll to position [1417, 0]
click at [846, 344] on div "Lägg till" at bounding box center [845, 343] width 56 height 30
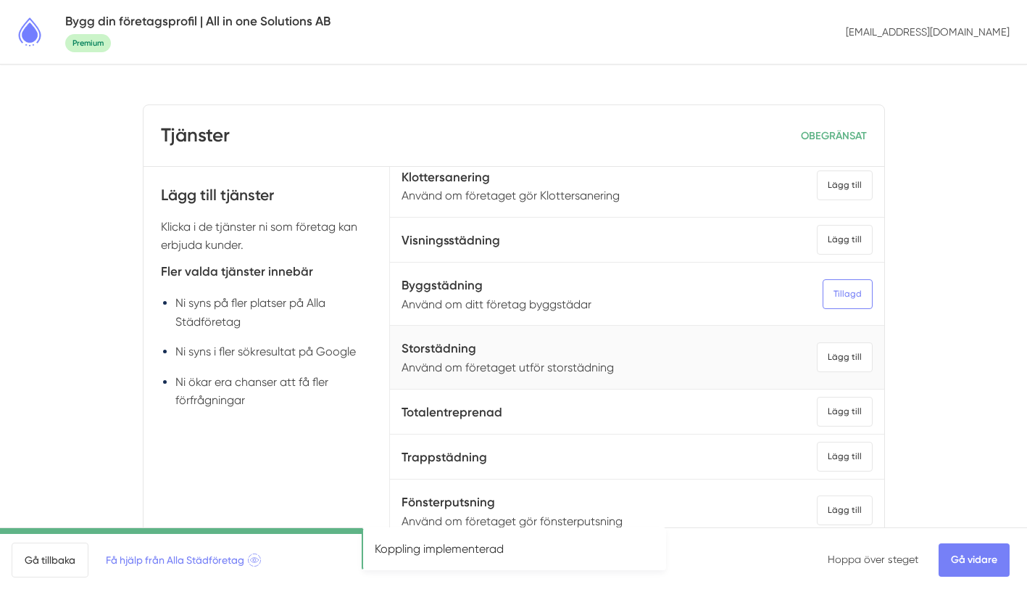
scroll to position [1481, 0]
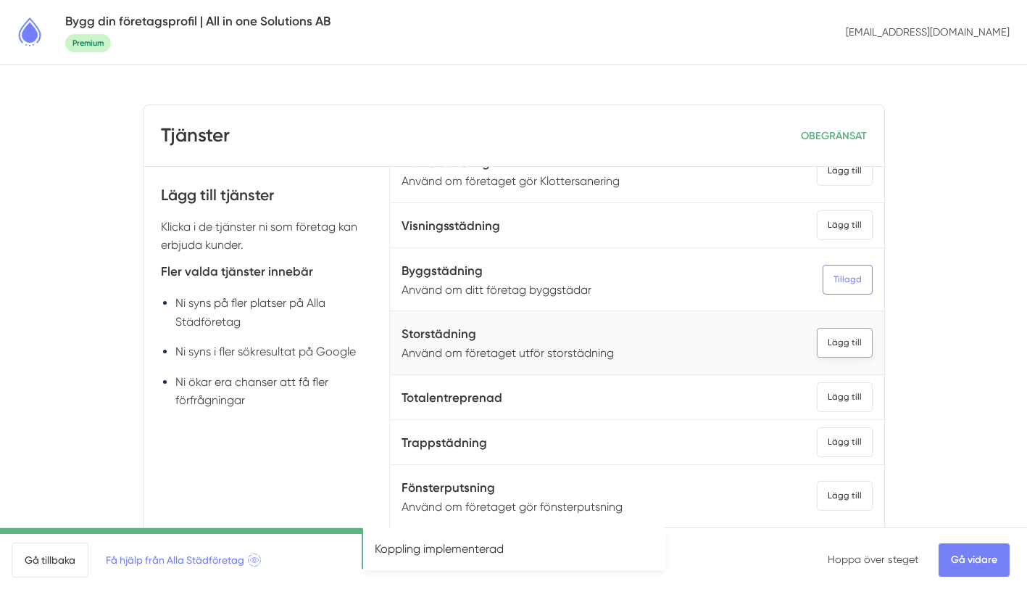
click at [848, 345] on div "Lägg till" at bounding box center [845, 343] width 56 height 30
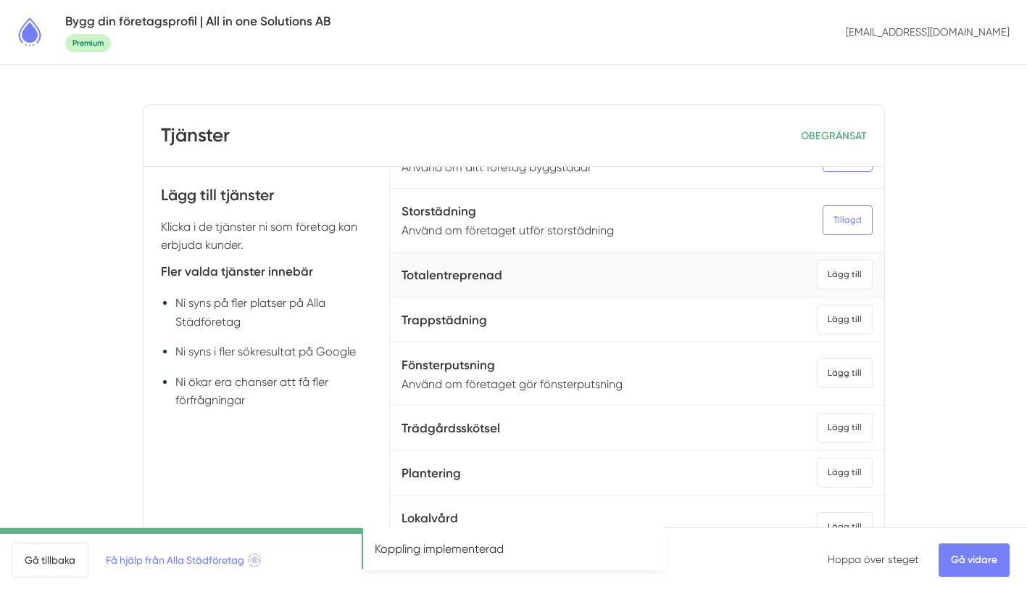
scroll to position [1608, 0]
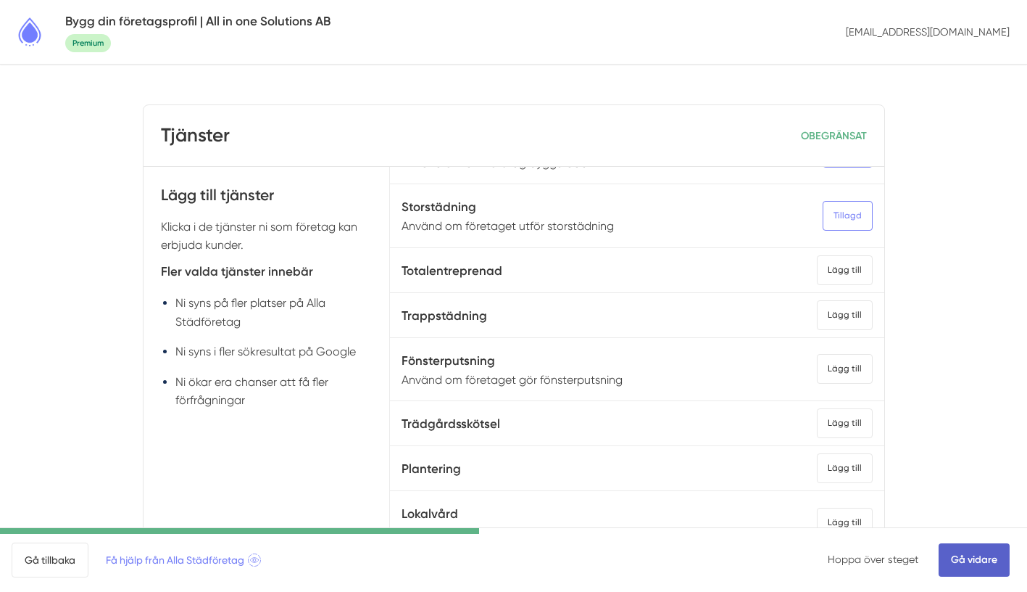
click at [951, 555] on link "Gå vidare" at bounding box center [974, 559] width 71 height 33
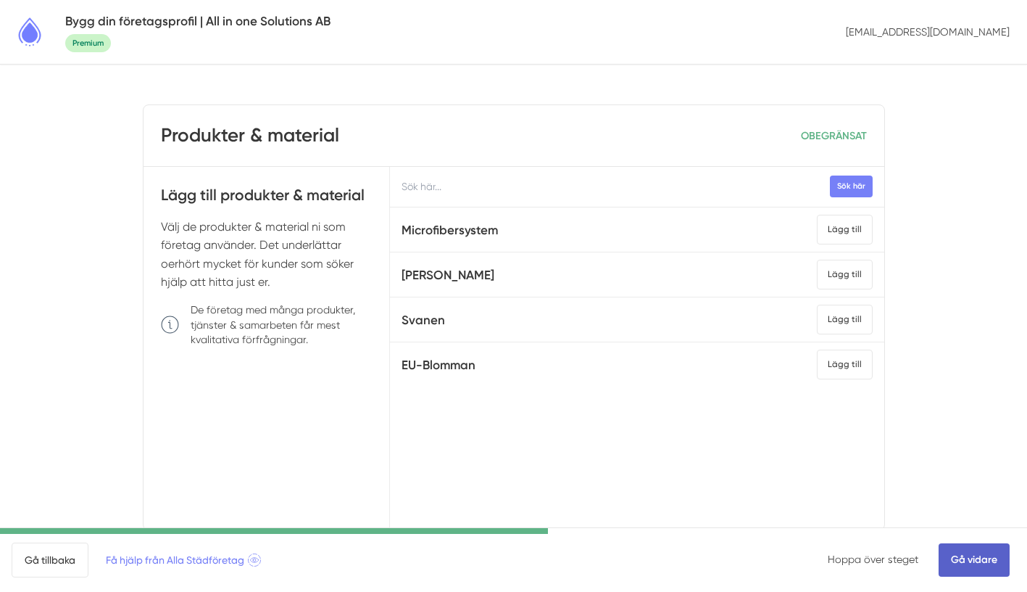
click at [983, 566] on link "Gå vidare" at bounding box center [974, 559] width 71 height 33
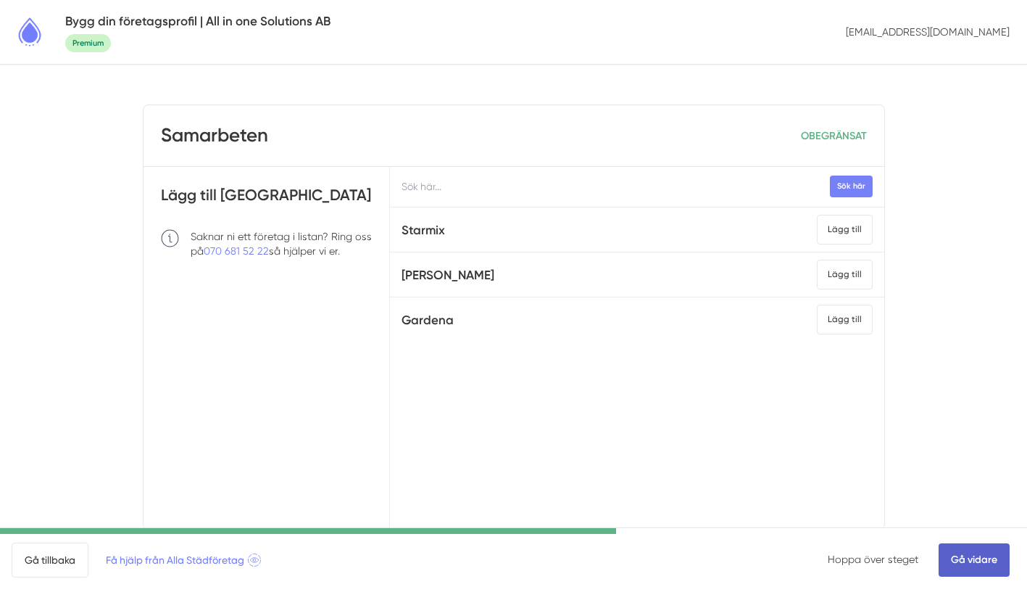
click at [973, 565] on link "Gå vidare" at bounding box center [974, 559] width 71 height 33
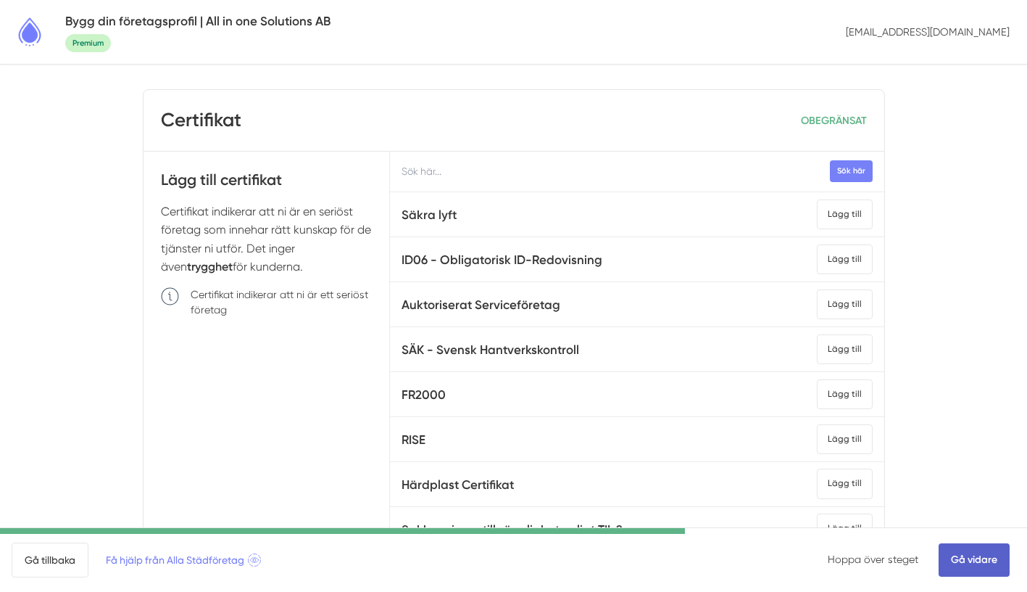
click at [964, 563] on link "Gå vidare" at bounding box center [974, 559] width 71 height 33
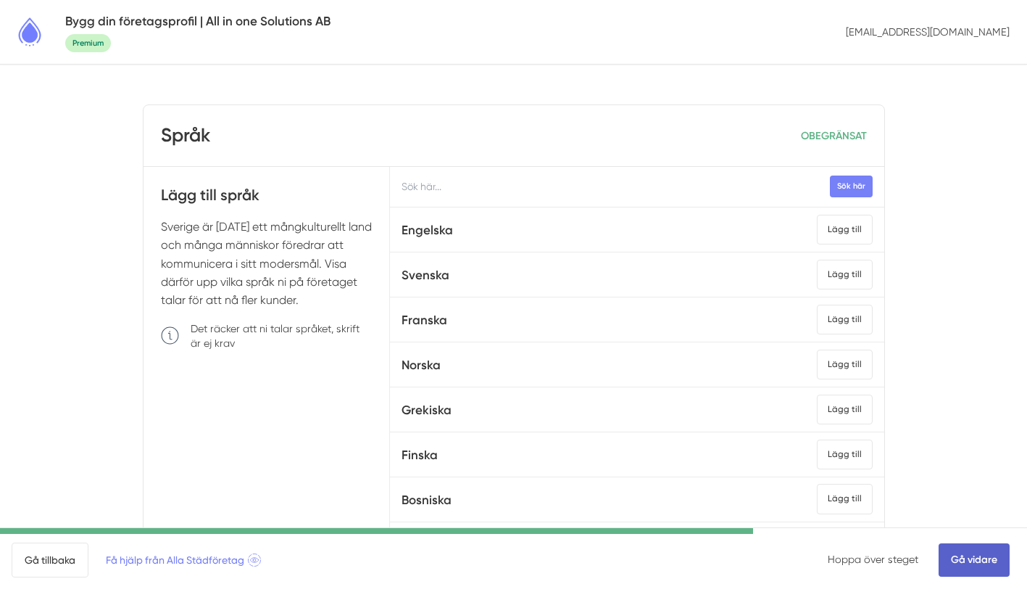
click at [966, 555] on link "Gå vidare" at bounding box center [974, 559] width 71 height 33
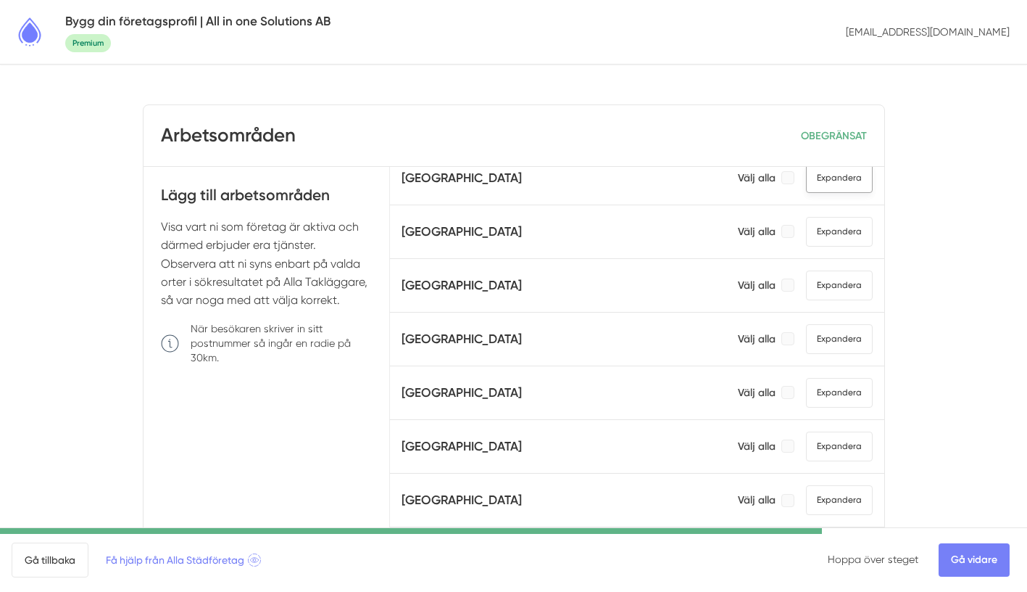
click at [827, 186] on span "Expandera" at bounding box center [839, 178] width 67 height 30
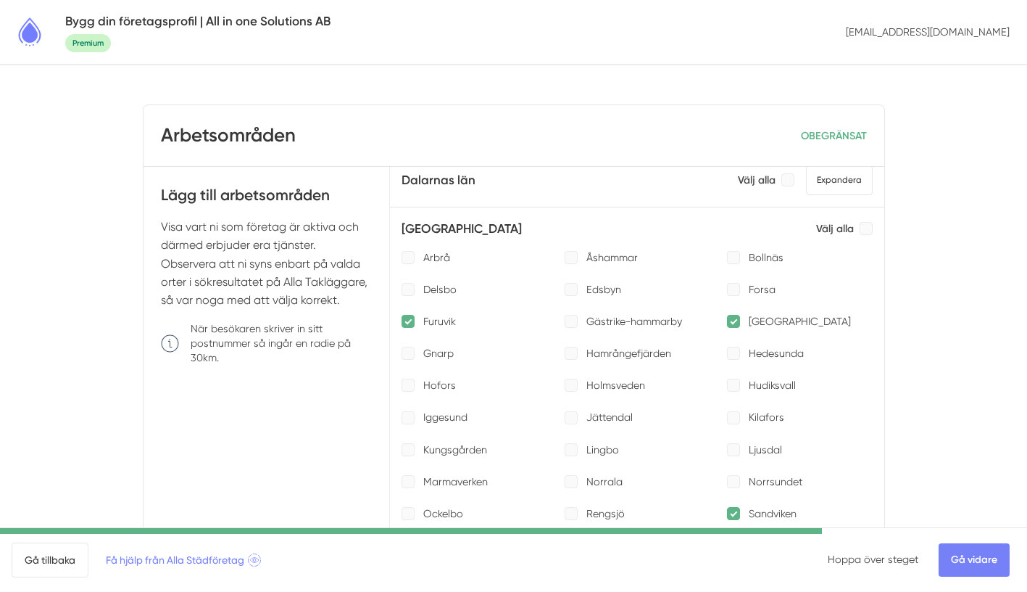
scroll to position [107, 0]
click at [866, 228] on div at bounding box center [866, 229] width 13 height 13
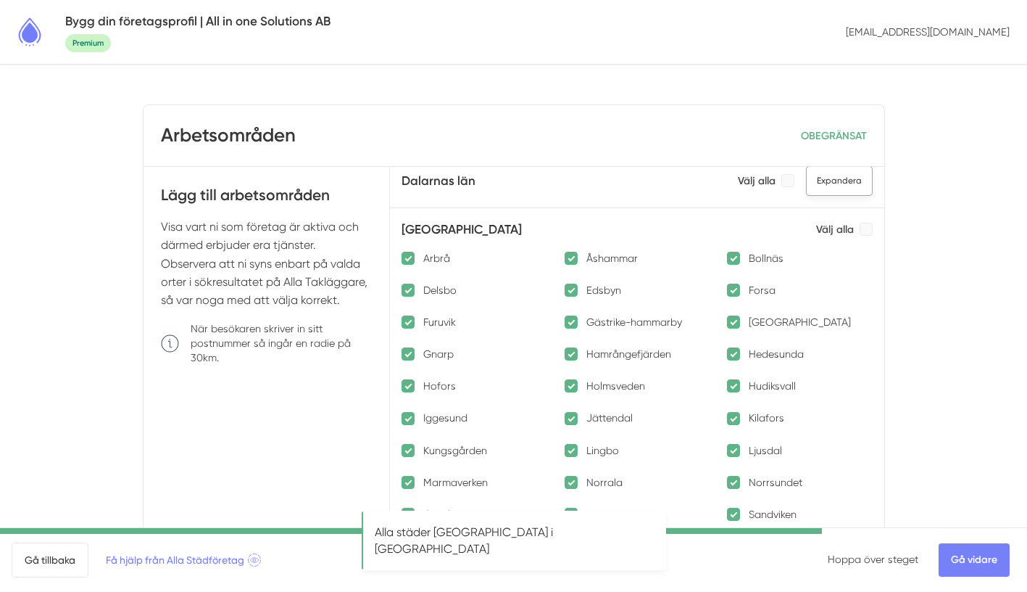
click at [832, 191] on span "Expandera" at bounding box center [839, 181] width 67 height 30
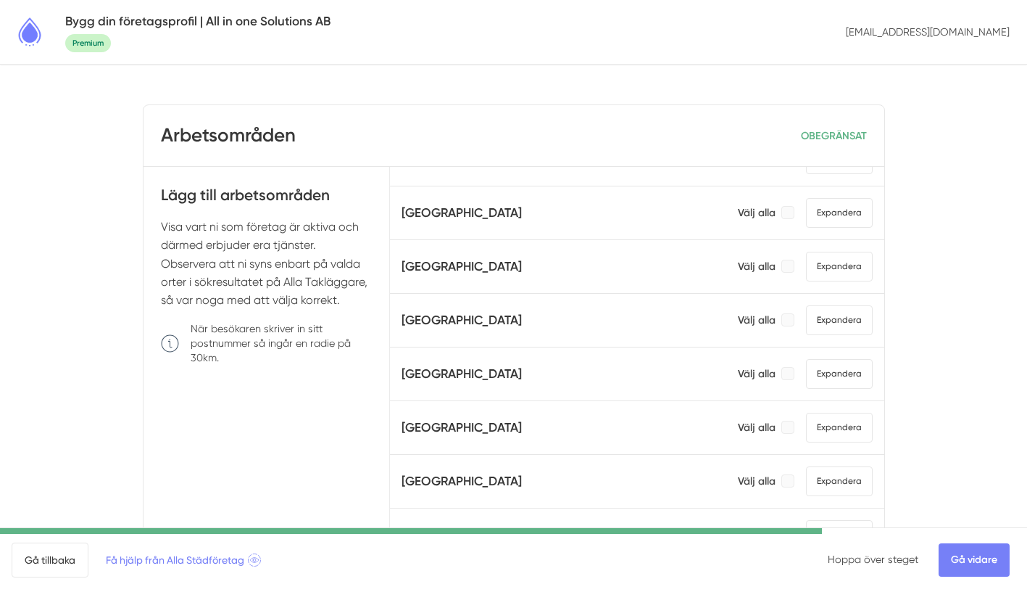
scroll to position [1565, 0]
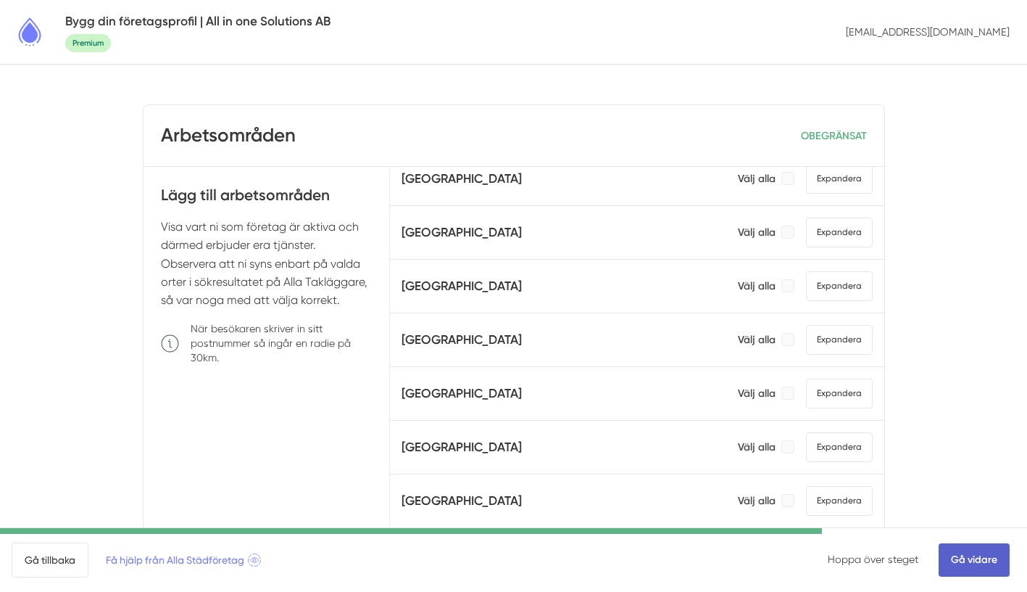
click at [957, 557] on link "Gå vidare" at bounding box center [974, 559] width 71 height 33
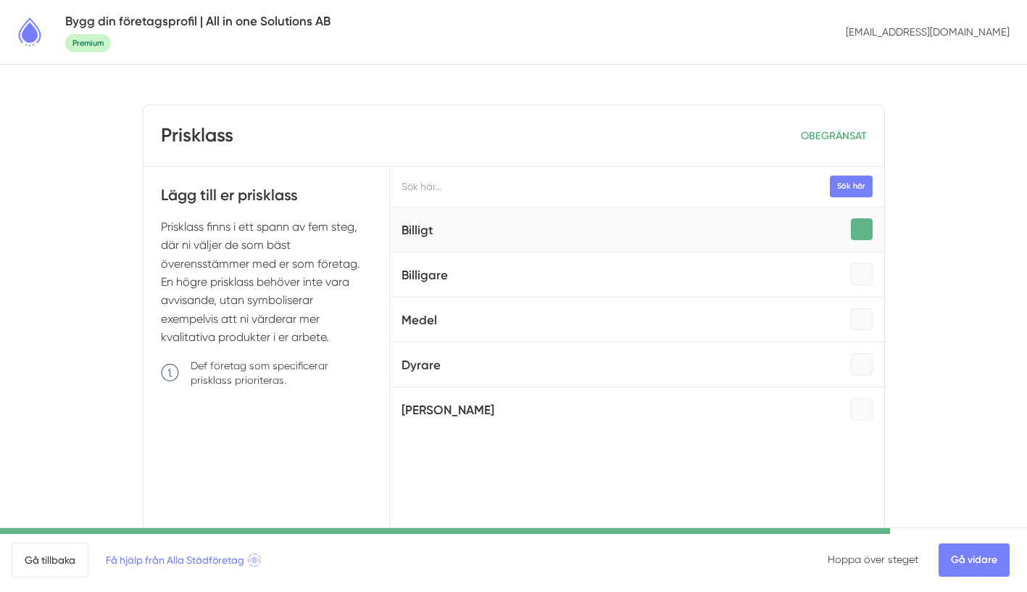
click at [851, 236] on div at bounding box center [862, 229] width 22 height 22
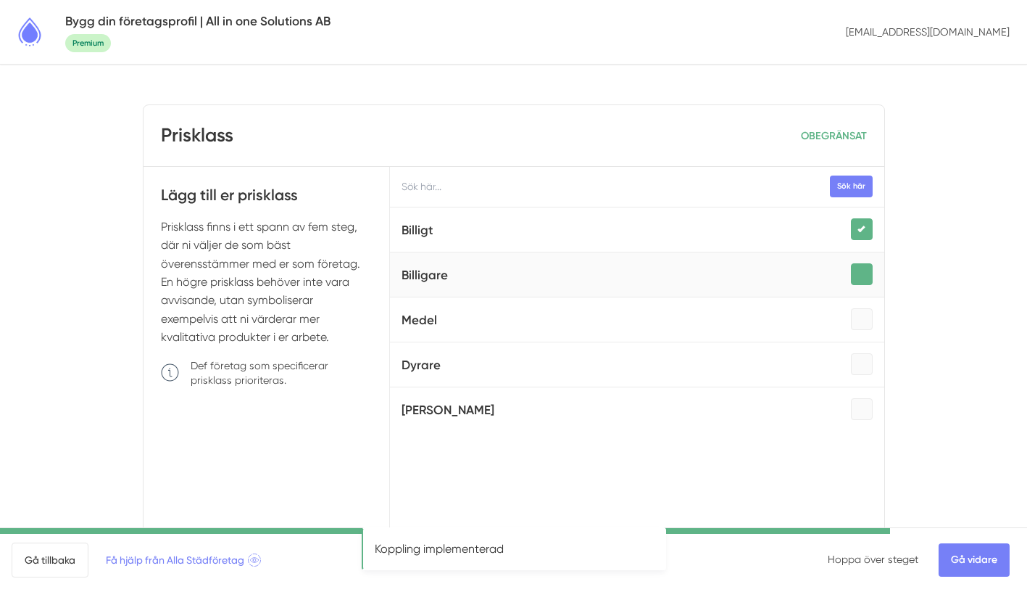
click at [863, 264] on div at bounding box center [862, 274] width 22 height 22
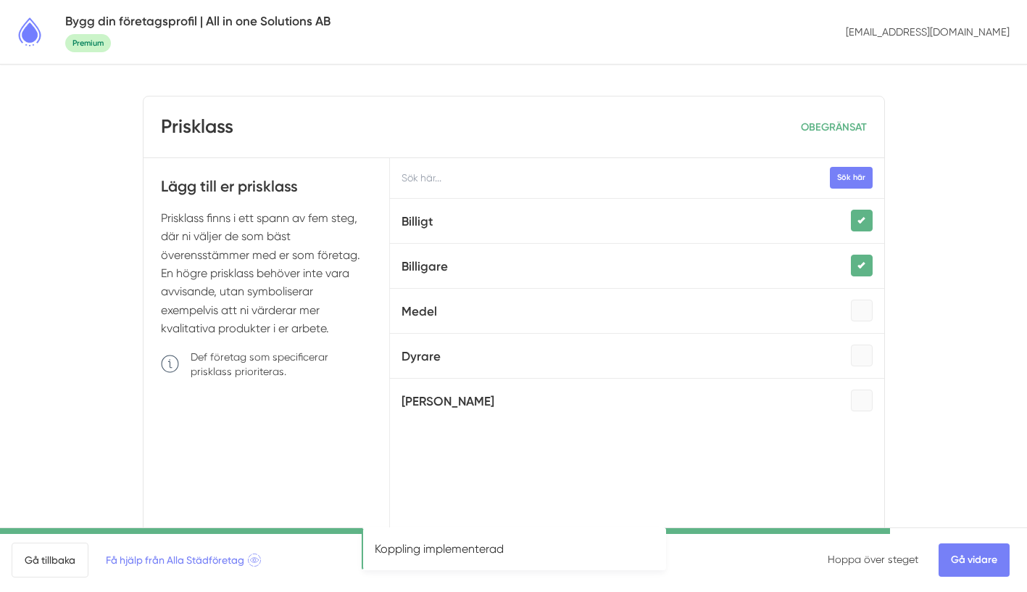
scroll to position [11, 0]
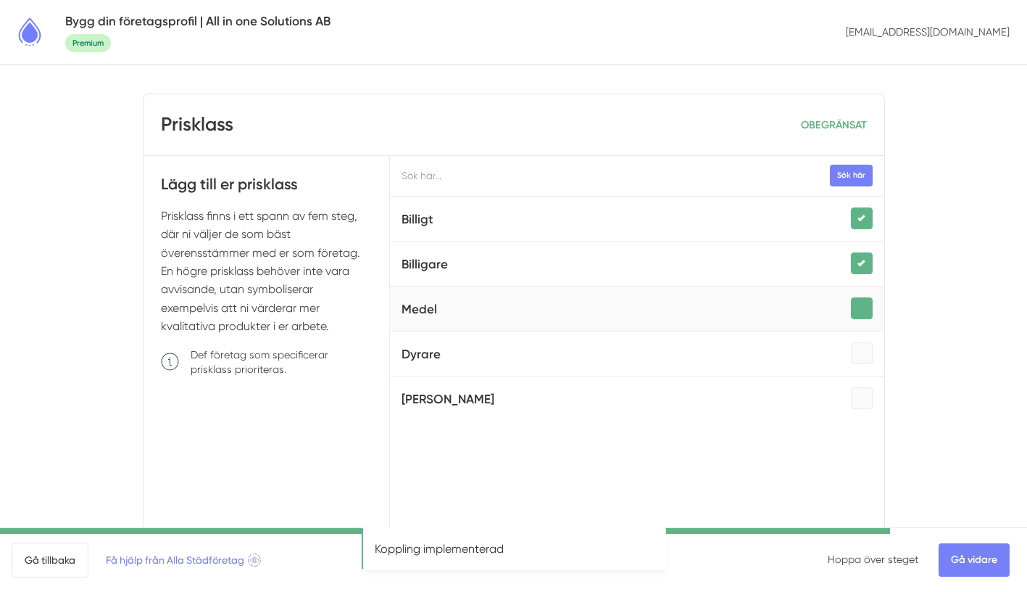
click at [868, 310] on div at bounding box center [862, 308] width 22 height 22
click at [865, 308] on div at bounding box center [862, 308] width 22 height 22
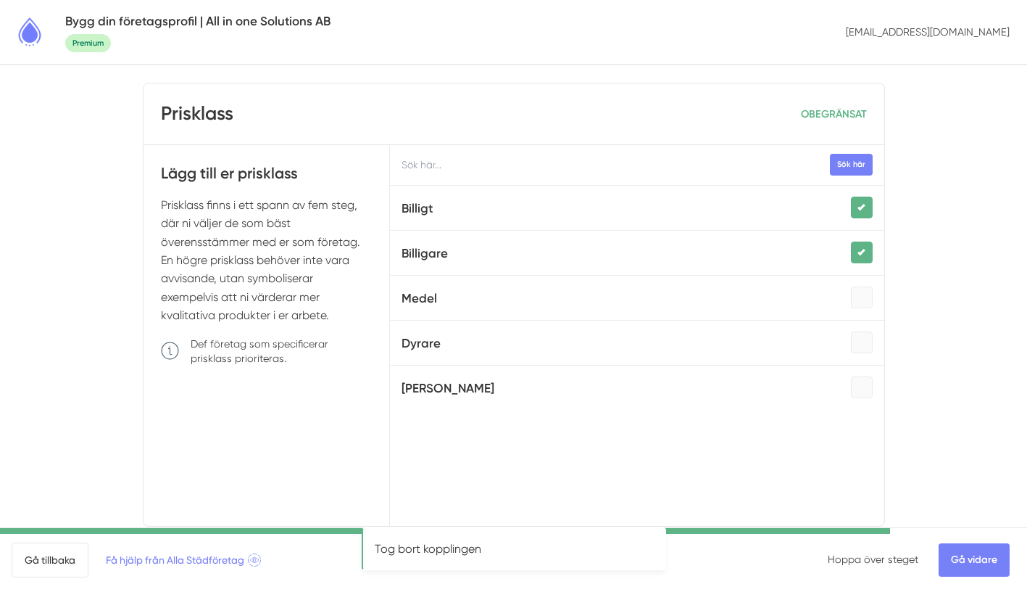
scroll to position [7, 0]
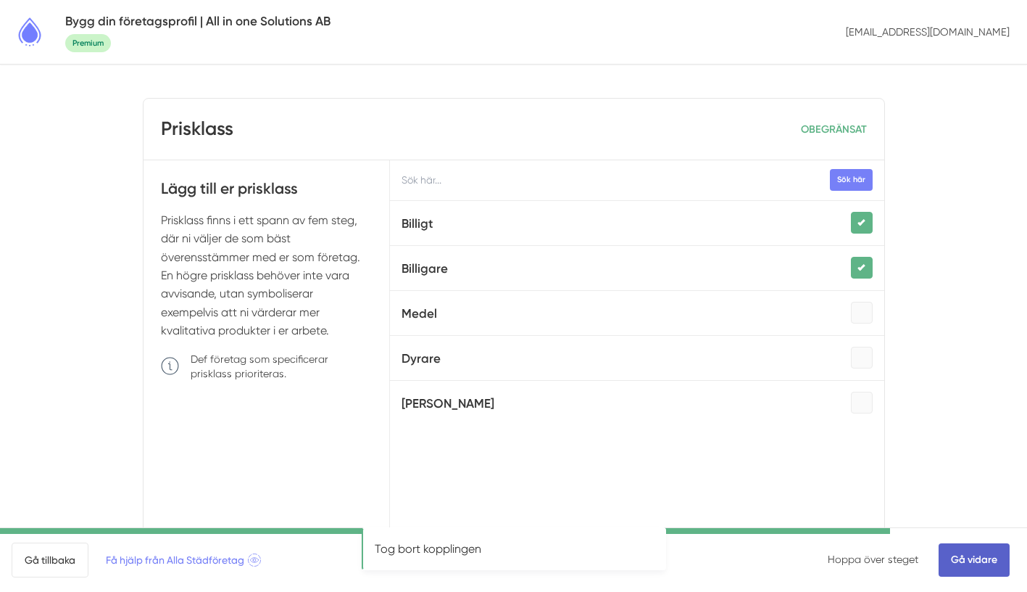
click at [967, 553] on link "Gå vidare" at bounding box center [974, 559] width 71 height 33
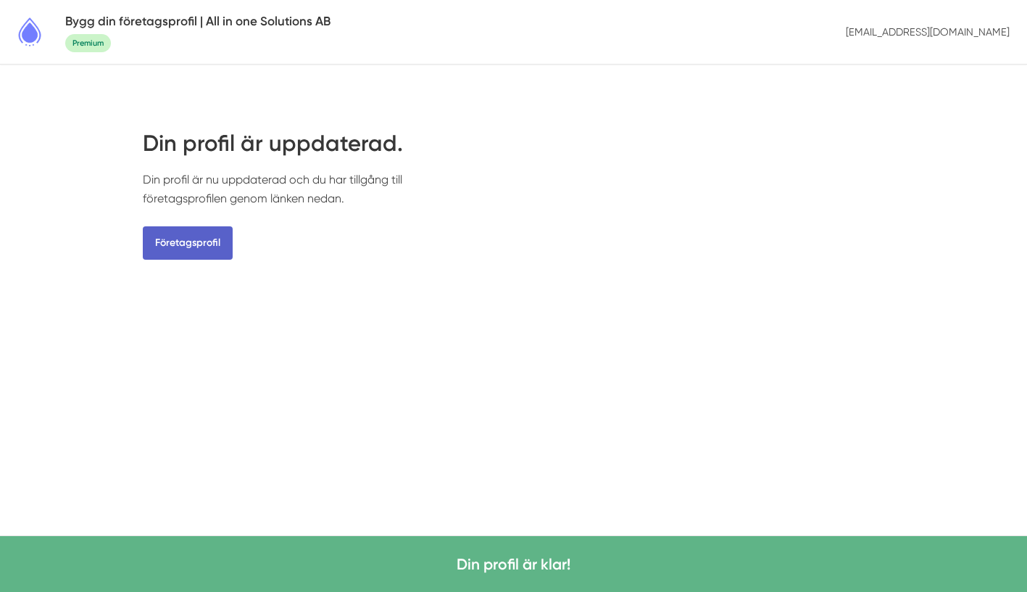
click at [167, 248] on link "Företagsprofil" at bounding box center [188, 242] width 90 height 33
